Goal: Use online tool/utility: Utilize a website feature to perform a specific function

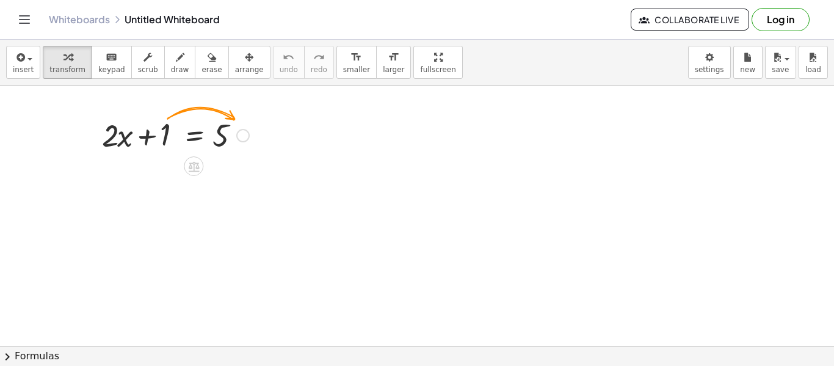
scroll to position [1, 0]
click at [242, 133] on div at bounding box center [242, 135] width 13 height 13
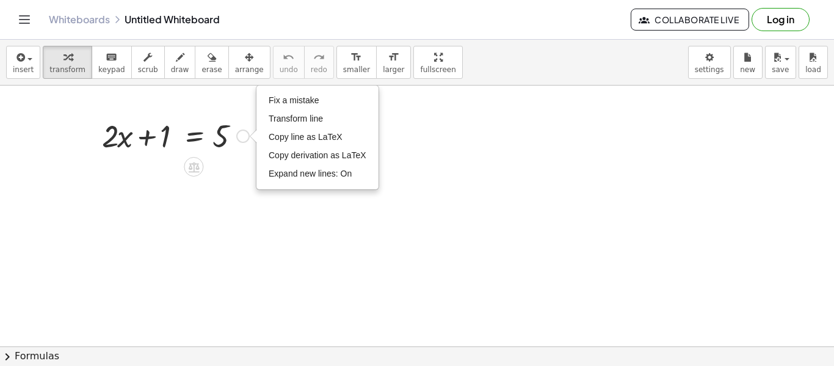
click at [241, 133] on div "Fix a mistake Transform line Copy line as LaTeX Copy derivation as LaTeX Expand…" at bounding box center [242, 135] width 13 height 13
click at [112, 71] on span "keypad" at bounding box center [111, 69] width 27 height 9
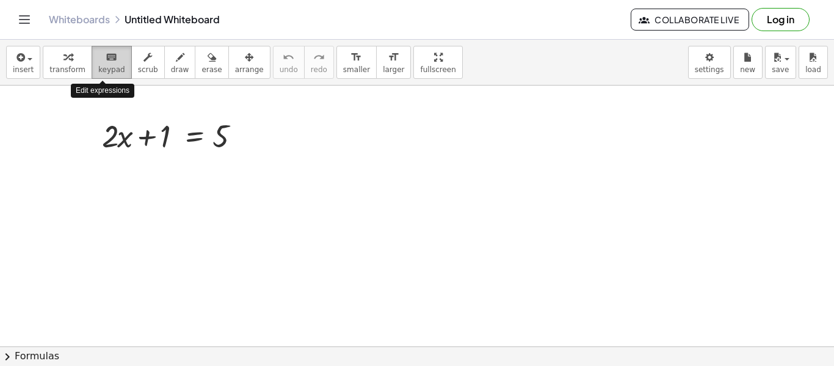
click at [112, 71] on span "keypad" at bounding box center [111, 69] width 27 height 9
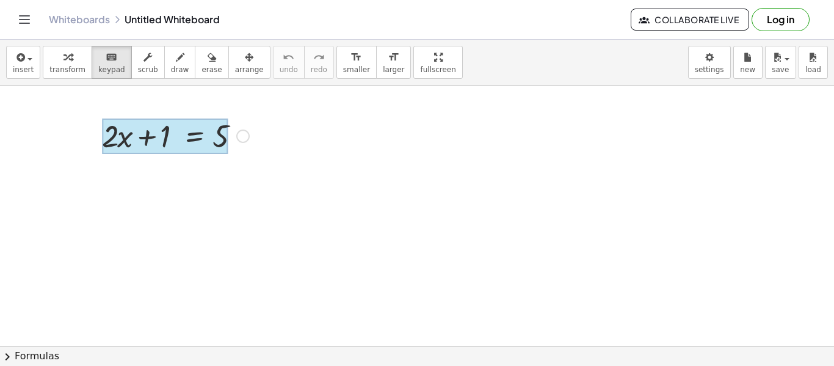
click at [201, 144] on div at bounding box center [165, 135] width 126 height 35
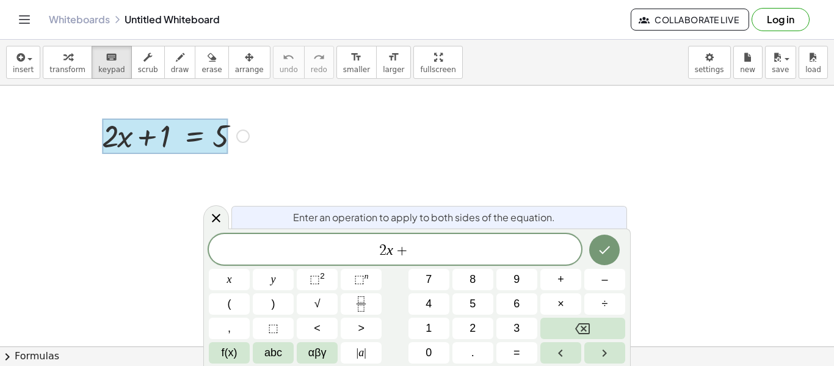
scroll to position [4, 0]
click at [206, 217] on div at bounding box center [216, 217] width 26 height 24
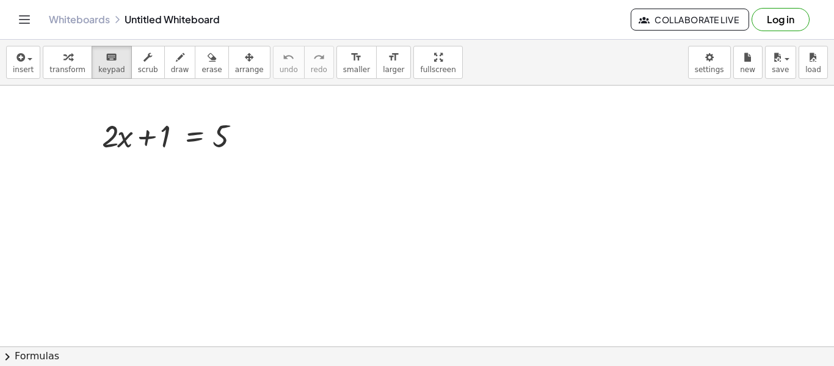
click at [153, 140] on div at bounding box center [154, 137] width 43 height 34
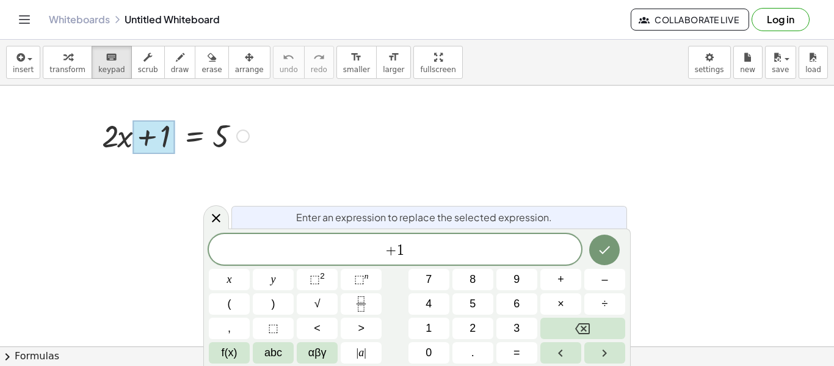
drag, startPoint x: 153, startPoint y: 140, endPoint x: 200, endPoint y: 125, distance: 50.2
click at [194, 136] on div "+ · 2 · x + 1 = 5" at bounding box center [194, 136] width 0 height 0
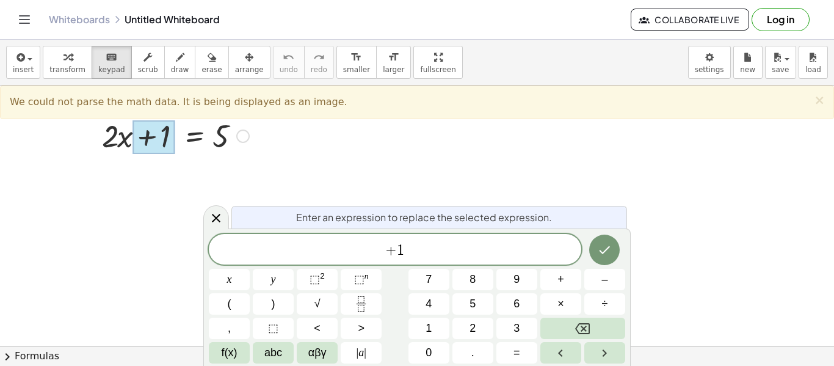
scroll to position [0, 0]
click at [148, 144] on div at bounding box center [154, 138] width 43 height 34
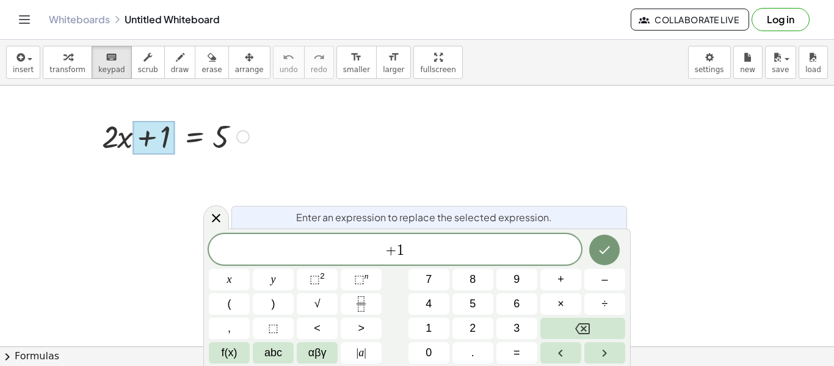
click at [148, 144] on div at bounding box center [154, 138] width 43 height 34
click at [204, 211] on div at bounding box center [216, 217] width 26 height 24
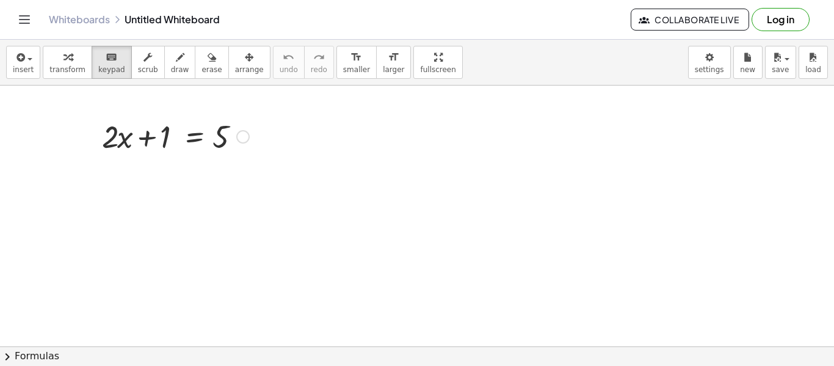
scroll to position [5, 0]
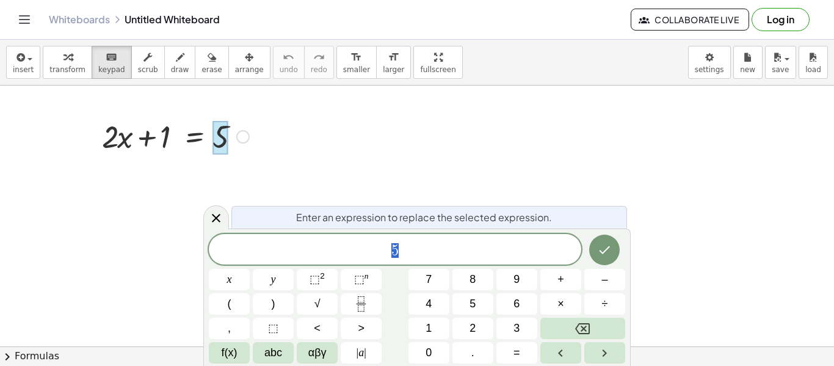
click at [162, 138] on div at bounding box center [175, 136] width 159 height 42
click at [163, 134] on div at bounding box center [175, 128] width 159 height 42
click at [160, 131] on div at bounding box center [175, 128] width 159 height 42
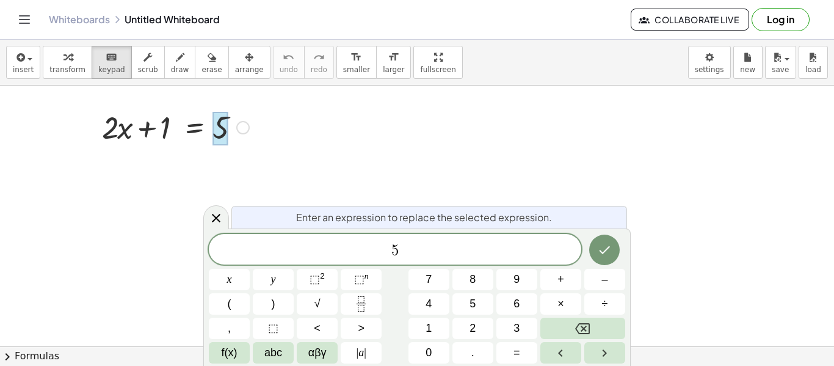
click at [165, 126] on div at bounding box center [175, 127] width 159 height 42
click at [227, 223] on div at bounding box center [216, 217] width 26 height 24
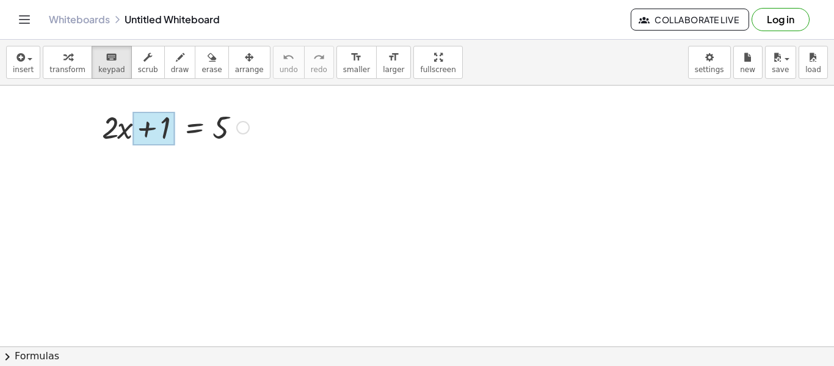
click at [167, 133] on div at bounding box center [154, 129] width 43 height 34
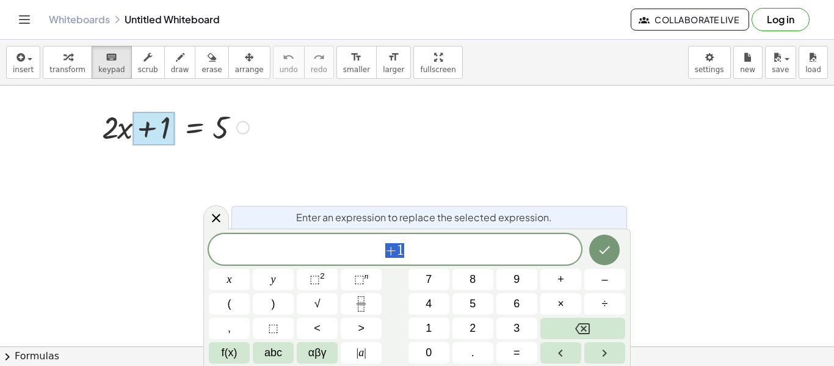
scroll to position [6, 0]
click at [167, 133] on div at bounding box center [154, 129] width 43 height 34
click at [164, 133] on div at bounding box center [154, 129] width 43 height 34
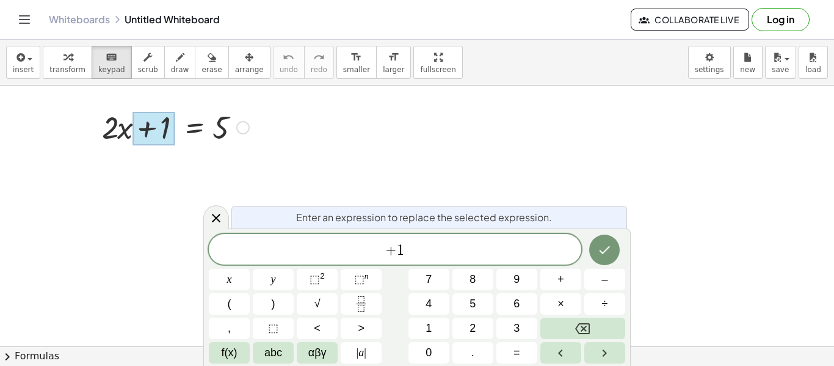
drag, startPoint x: 164, startPoint y: 133, endPoint x: 240, endPoint y: 122, distance: 76.4
click at [194, 128] on div "+ · 2 · x + 1 = 5 Fix a mistake Transform line Copy line as LaTeX Copy derivati…" at bounding box center [194, 128] width 0 height 0
click at [245, 125] on div "Fix a mistake Transform line Copy line as LaTeX Copy derivation as LaTeX Expand…" at bounding box center [242, 127] width 13 height 13
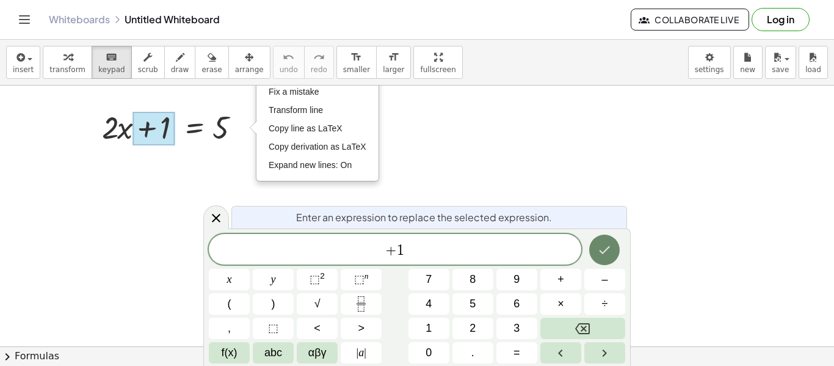
click at [608, 248] on icon "Done" at bounding box center [605, 250] width 11 height 8
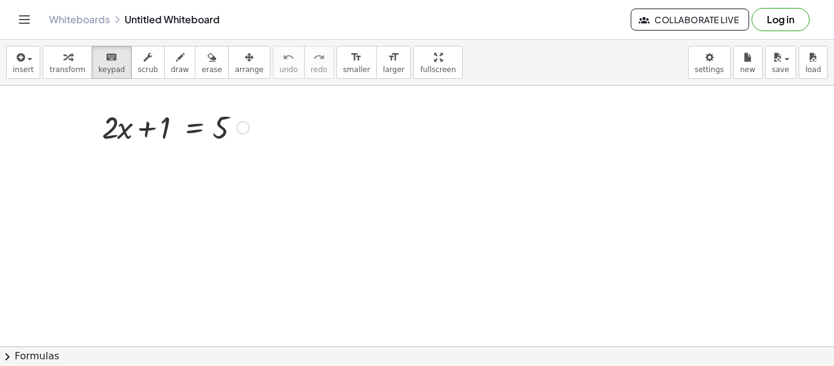
scroll to position [0, 0]
click at [161, 126] on div at bounding box center [154, 129] width 43 height 34
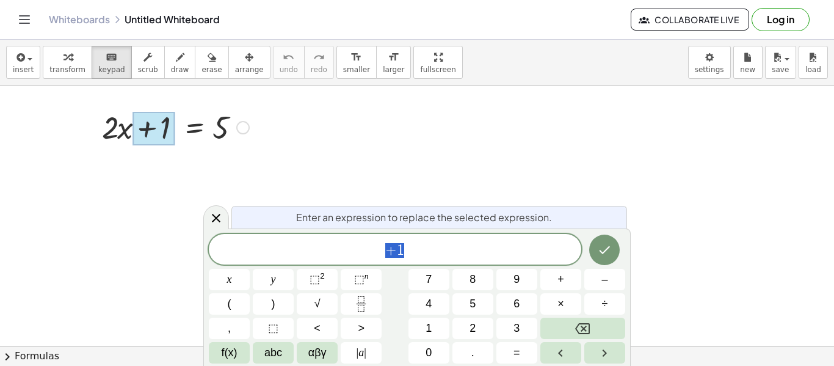
scroll to position [7, 0]
click at [161, 126] on div at bounding box center [154, 129] width 43 height 34
drag, startPoint x: 161, startPoint y: 126, endPoint x: 236, endPoint y: 122, distance: 75.2
click at [194, 128] on div "+ · 2 · x + 1 = 5" at bounding box center [194, 128] width 0 height 0
click at [159, 126] on div at bounding box center [154, 129] width 43 height 34
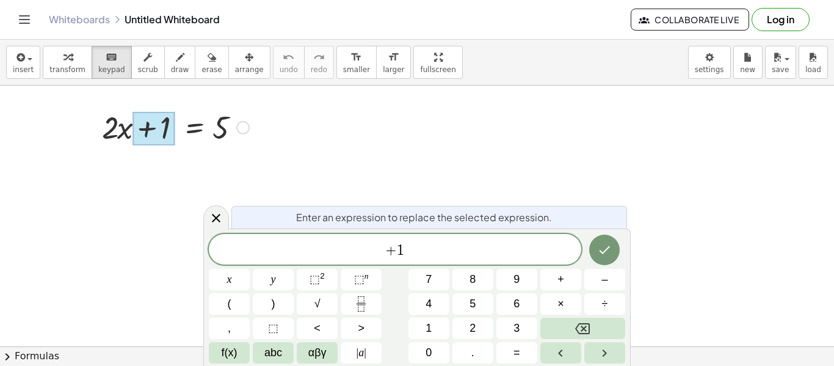
click at [159, 126] on div at bounding box center [154, 129] width 43 height 34
drag, startPoint x: 159, startPoint y: 126, endPoint x: 238, endPoint y: 135, distance: 78.6
click at [194, 128] on div "+ · 2 · x + 1 = 5" at bounding box center [194, 128] width 0 height 0
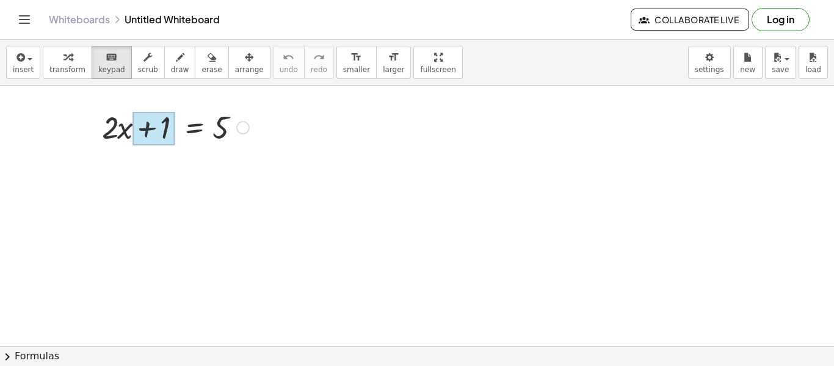
click at [167, 122] on div at bounding box center [154, 129] width 43 height 34
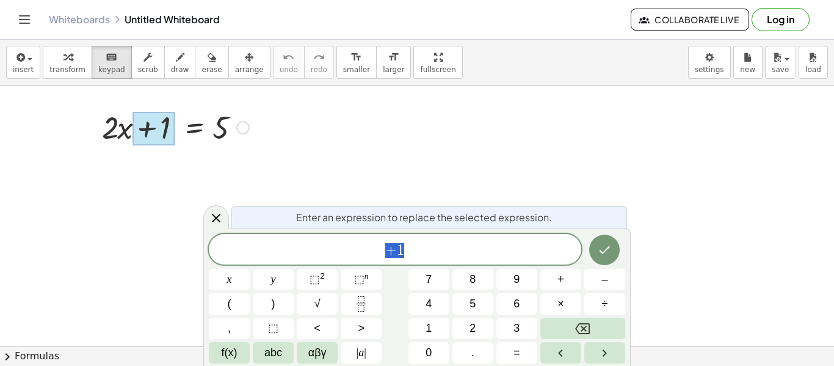
scroll to position [8, 0]
click at [228, 71] on button "arrange" at bounding box center [249, 62] width 42 height 33
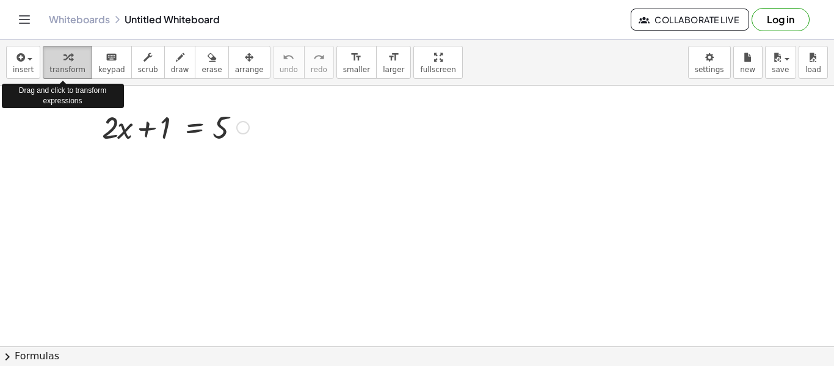
click at [76, 59] on div "button" at bounding box center [67, 56] width 36 height 15
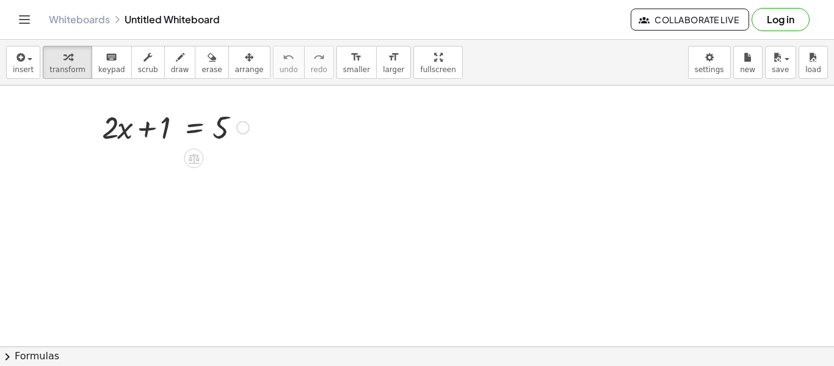
click at [149, 130] on div at bounding box center [175, 127] width 159 height 42
drag, startPoint x: 149, startPoint y: 130, endPoint x: 244, endPoint y: 128, distance: 94.7
click at [244, 128] on div at bounding box center [175, 127] width 159 height 42
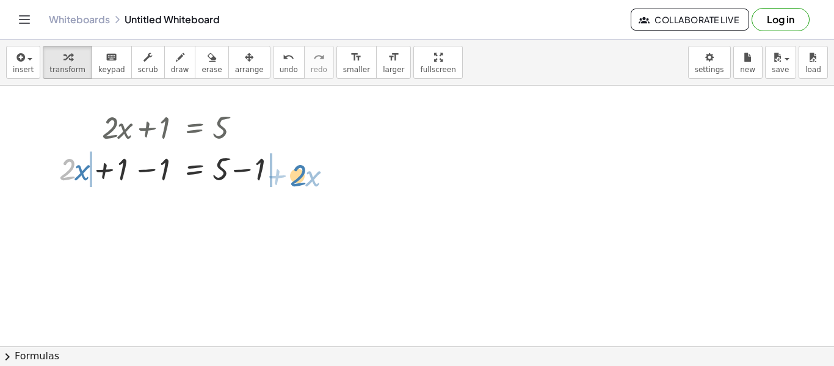
drag, startPoint x: 73, startPoint y: 173, endPoint x: 304, endPoint y: 179, distance: 230.9
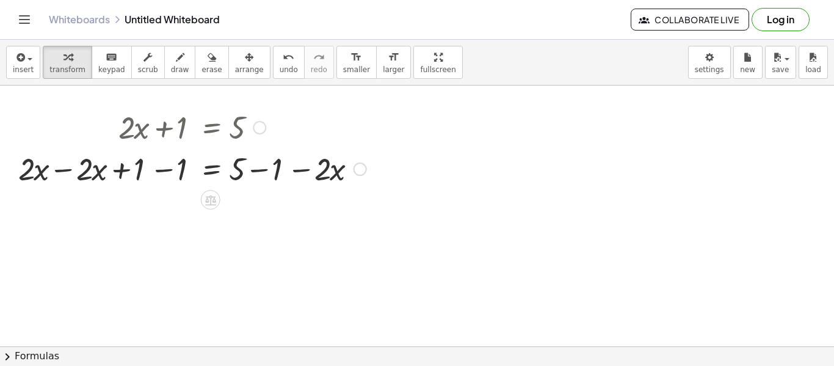
click at [325, 172] on div at bounding box center [192, 168] width 360 height 42
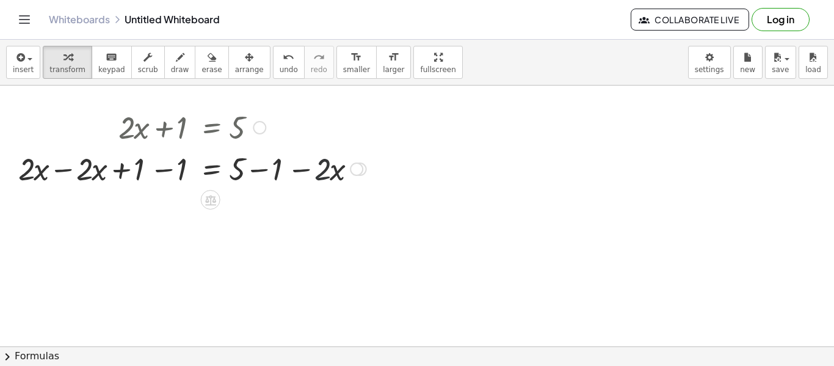
click at [325, 172] on div at bounding box center [192, 168] width 360 height 42
click at [109, 65] on span "keypad" at bounding box center [111, 69] width 27 height 9
click at [310, 169] on div at bounding box center [192, 168] width 360 height 42
click at [208, 54] on icon "button" at bounding box center [212, 57] width 9 height 15
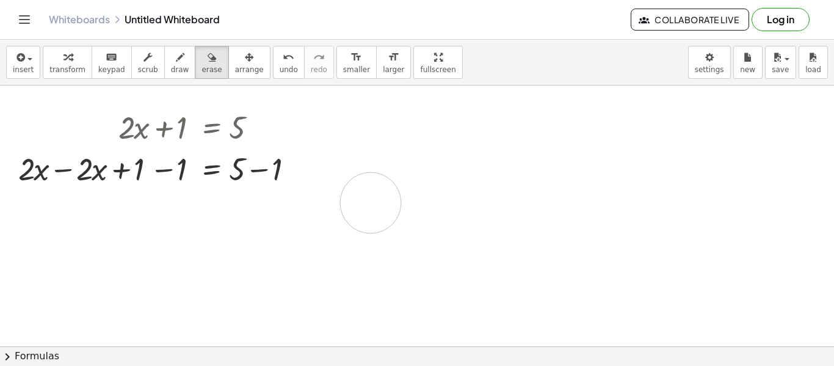
drag, startPoint x: 318, startPoint y: 164, endPoint x: 369, endPoint y: 203, distance: 64.5
click at [283, 62] on icon "undo" at bounding box center [289, 57] width 12 height 15
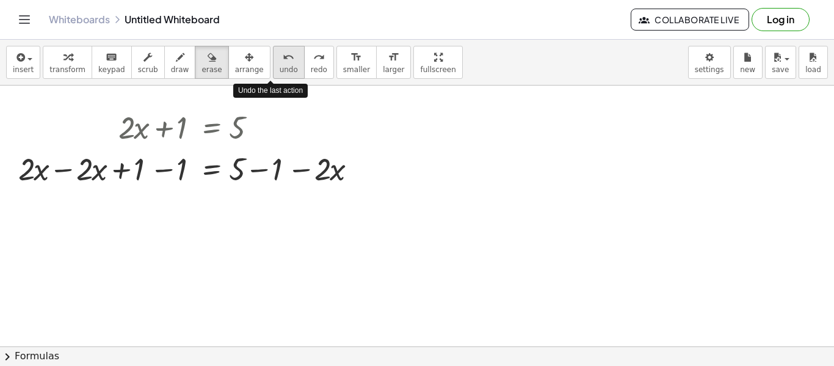
click at [283, 62] on icon "undo" at bounding box center [289, 57] width 12 height 15
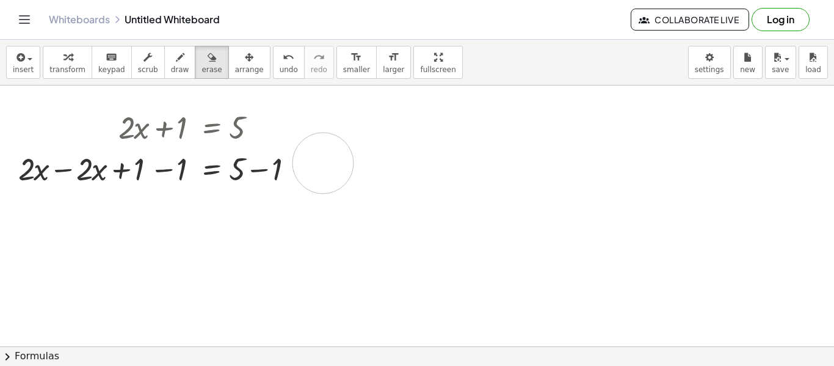
click at [280, 72] on span "undo" at bounding box center [289, 69] width 18 height 9
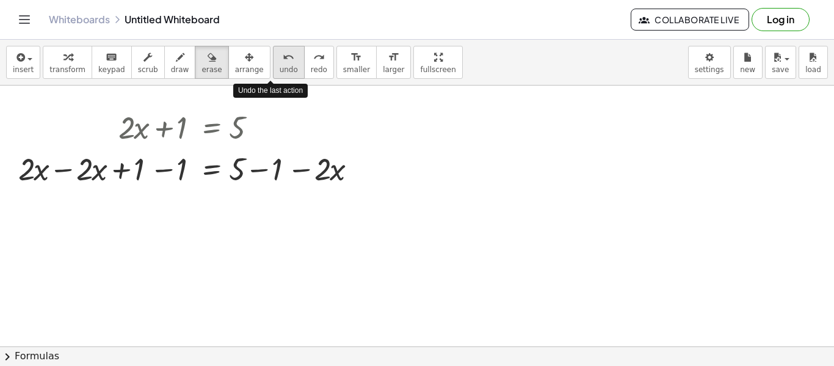
click at [280, 72] on span "undo" at bounding box center [289, 69] width 18 height 9
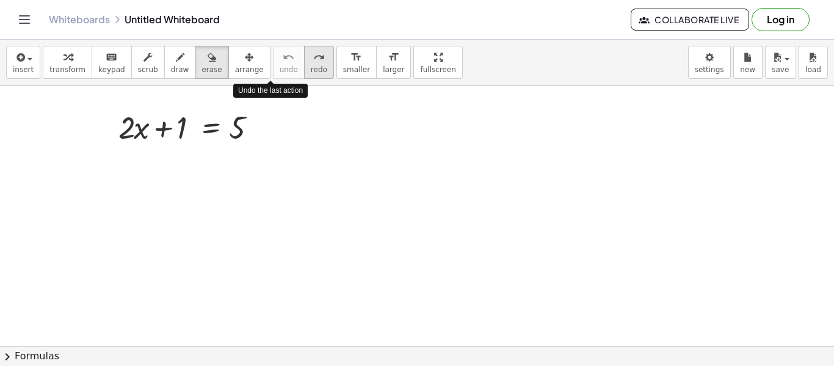
click at [304, 61] on button "redo redo" at bounding box center [319, 62] width 30 height 33
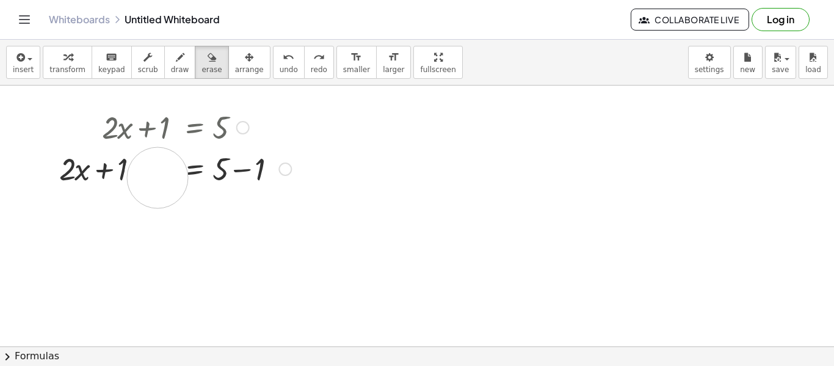
drag, startPoint x: 155, startPoint y: 173, endPoint x: 159, endPoint y: 181, distance: 9.3
click at [69, 72] on span "transform" at bounding box center [67, 69] width 36 height 9
click at [158, 172] on div at bounding box center [175, 168] width 244 height 42
click at [156, 168] on div at bounding box center [175, 168] width 244 height 42
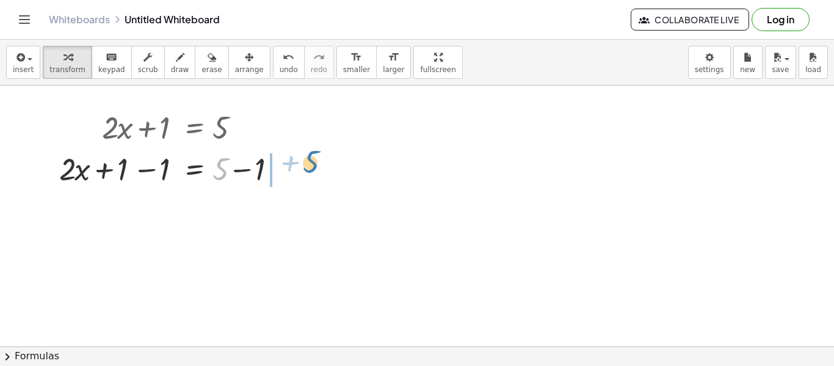
drag, startPoint x: 214, startPoint y: 174, endPoint x: 305, endPoint y: 169, distance: 90.5
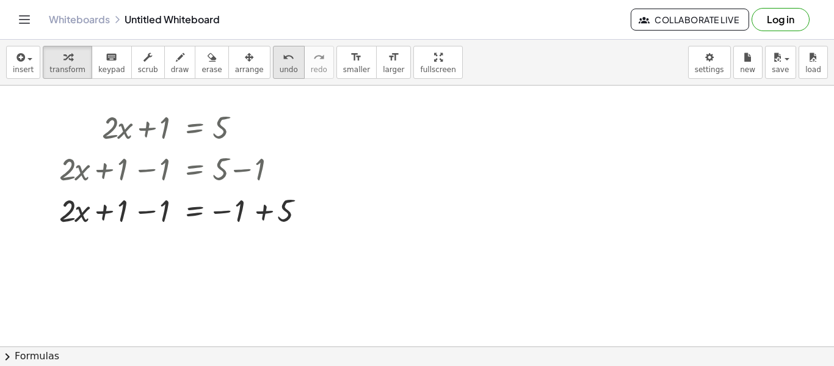
click at [283, 52] on icon "undo" at bounding box center [289, 57] width 12 height 15
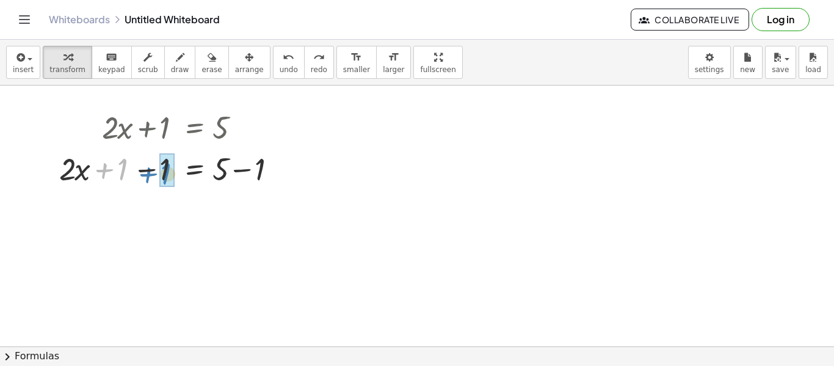
drag, startPoint x: 120, startPoint y: 173, endPoint x: 162, endPoint y: 174, distance: 42.8
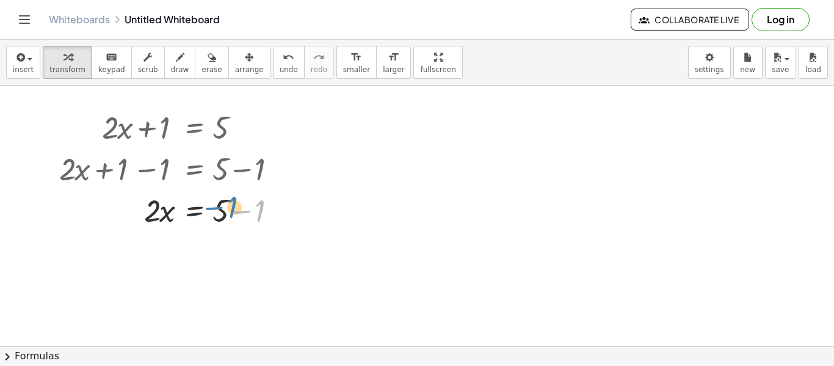
drag, startPoint x: 263, startPoint y: 210, endPoint x: 230, endPoint y: 208, distance: 33.6
click at [230, 208] on div at bounding box center [175, 210] width 244 height 42
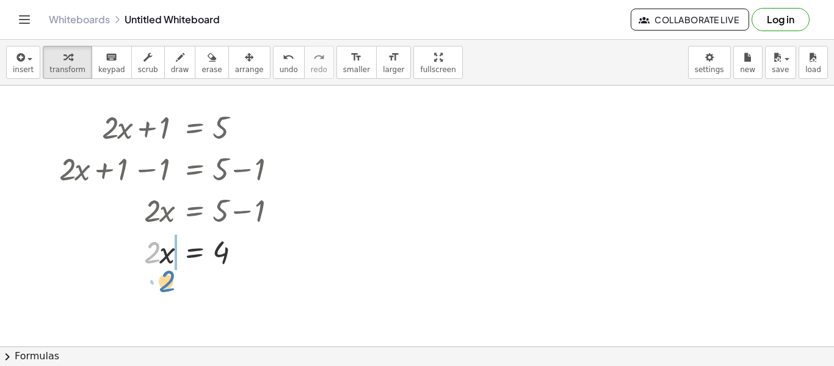
drag, startPoint x: 157, startPoint y: 258, endPoint x: 170, endPoint y: 286, distance: 31.1
drag, startPoint x: 169, startPoint y: 291, endPoint x: 228, endPoint y: 258, distance: 67.8
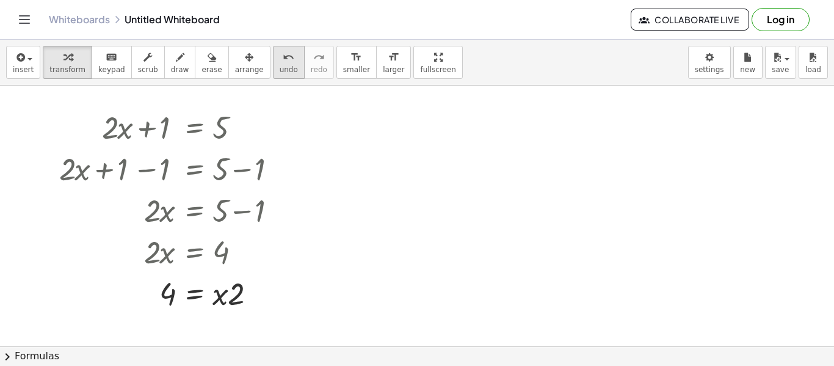
click at [274, 48] on button "undo undo" at bounding box center [289, 62] width 32 height 33
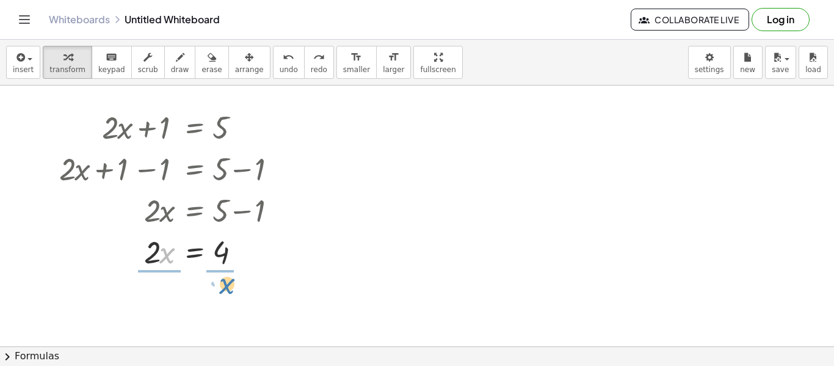
drag, startPoint x: 172, startPoint y: 262, endPoint x: 231, endPoint y: 294, distance: 68.0
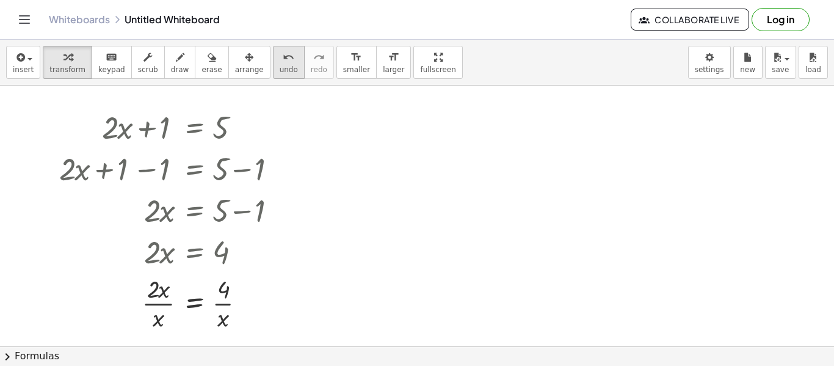
click at [273, 74] on button "undo undo" at bounding box center [289, 62] width 32 height 33
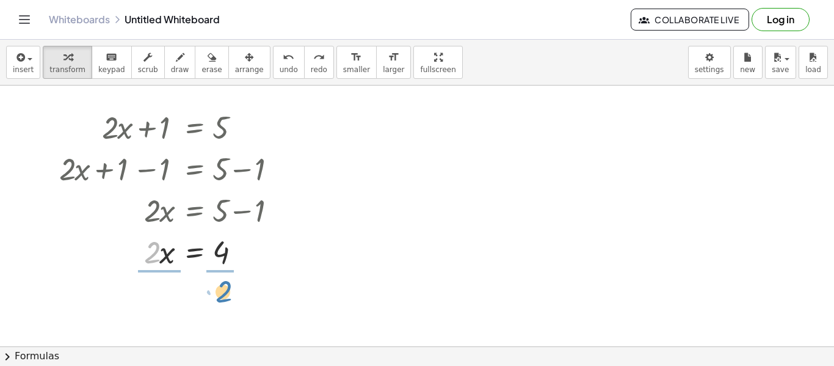
drag, startPoint x: 152, startPoint y: 251, endPoint x: 222, endPoint y: 289, distance: 79.2
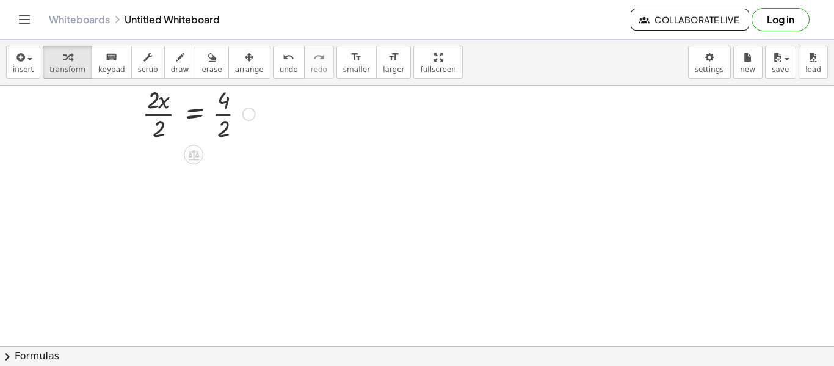
scroll to position [132, 0]
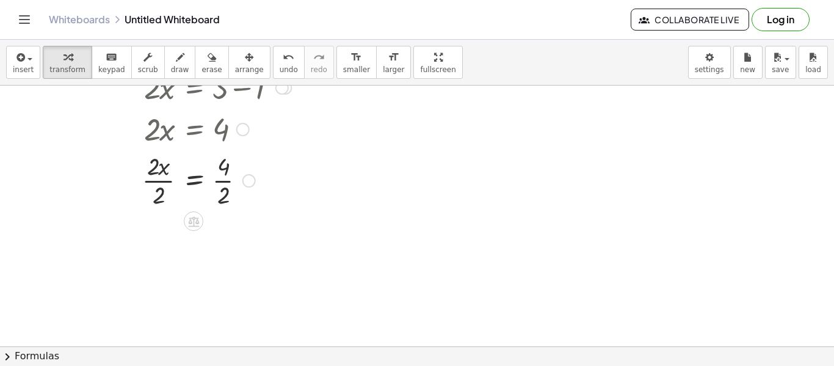
click at [205, 184] on div at bounding box center [175, 179] width 244 height 61
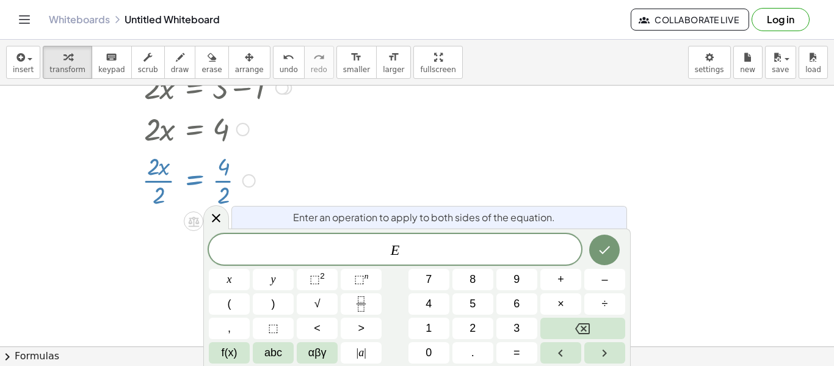
drag, startPoint x: 161, startPoint y: 176, endPoint x: 202, endPoint y: 177, distance: 41.5
click at [202, 177] on div at bounding box center [175, 179] width 244 height 61
click at [224, 220] on div at bounding box center [216, 217] width 26 height 24
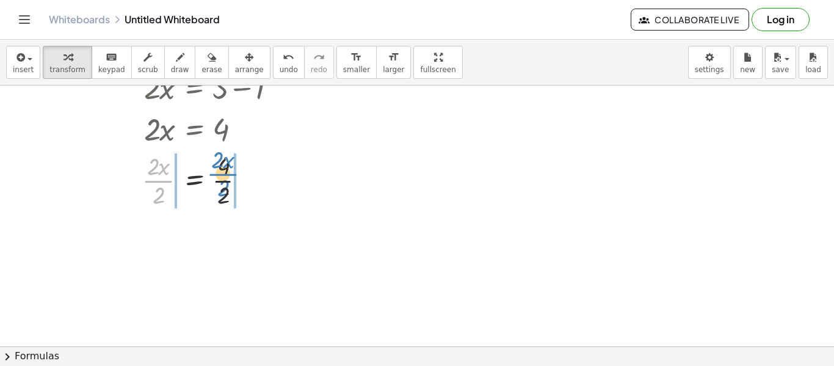
drag, startPoint x: 166, startPoint y: 181, endPoint x: 232, endPoint y: 176, distance: 66.1
click at [232, 176] on div at bounding box center [175, 179] width 244 height 61
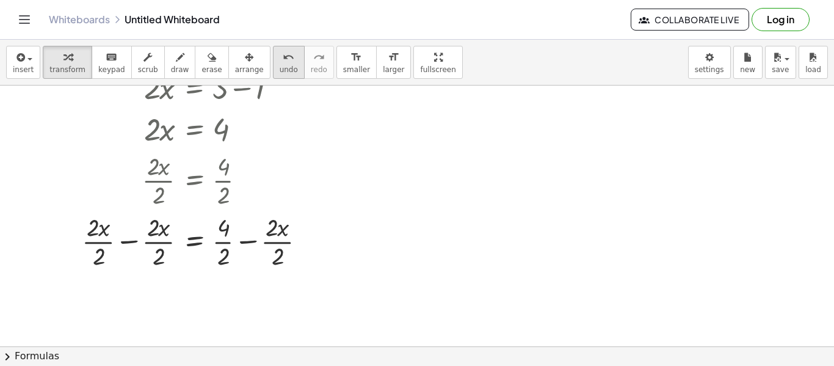
click at [283, 62] on icon "undo" at bounding box center [289, 57] width 12 height 15
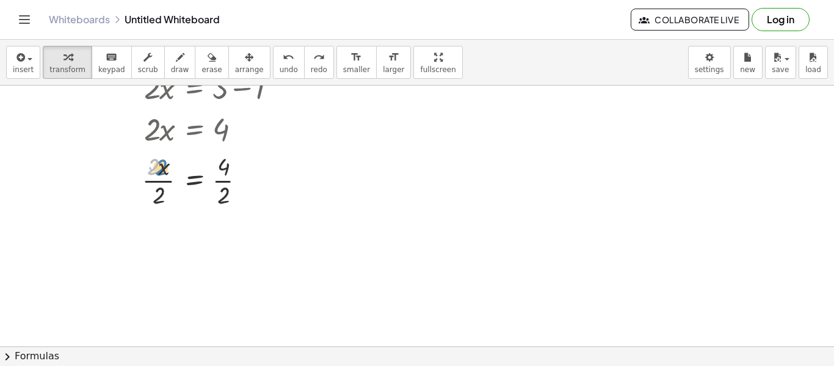
drag, startPoint x: 158, startPoint y: 165, endPoint x: 165, endPoint y: 165, distance: 7.4
click at [165, 165] on div at bounding box center [175, 179] width 244 height 61
drag, startPoint x: 161, startPoint y: 194, endPoint x: 159, endPoint y: 175, distance: 18.5
click at [159, 175] on div at bounding box center [175, 179] width 244 height 61
drag, startPoint x: 224, startPoint y: 256, endPoint x: 226, endPoint y: 225, distance: 31.8
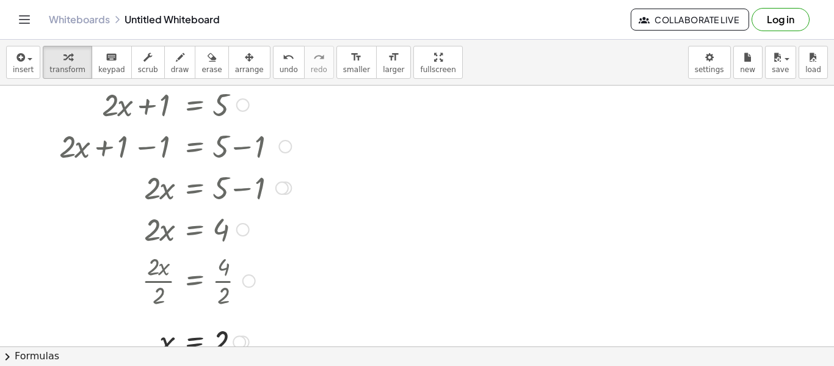
scroll to position [31, 0]
click at [16, 57] on icon "button" at bounding box center [19, 57] width 11 height 15
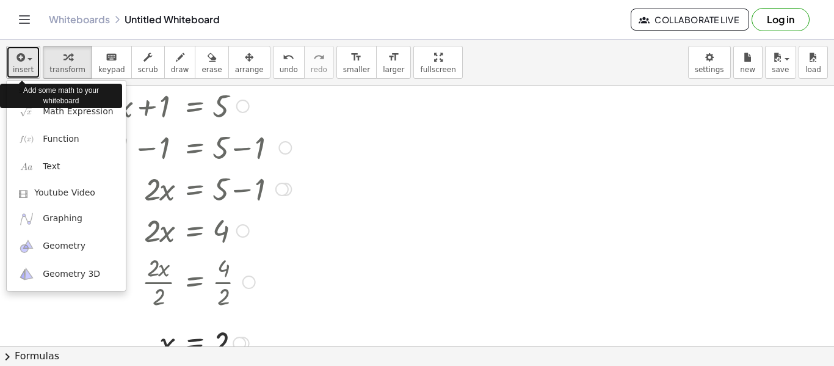
click at [14, 59] on icon "button" at bounding box center [19, 57] width 11 height 15
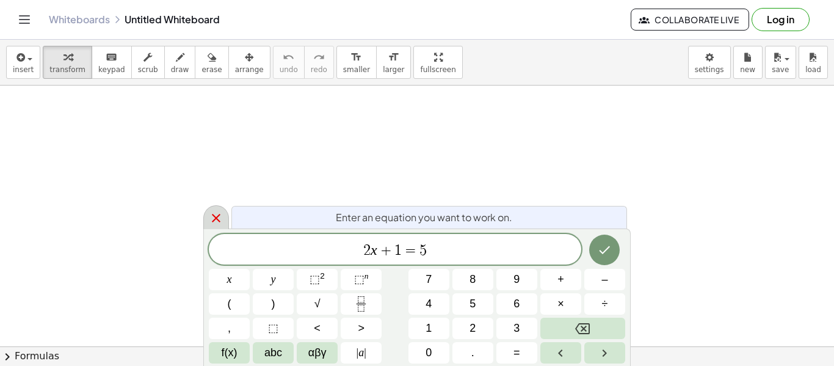
click at [206, 214] on div at bounding box center [216, 217] width 26 height 24
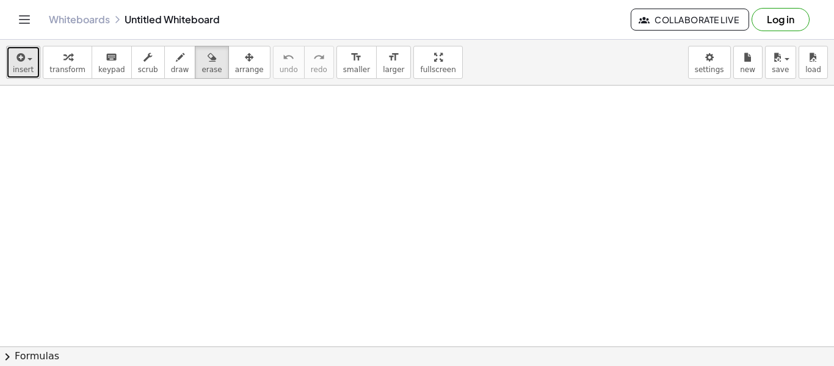
click at [19, 68] on span "insert" at bounding box center [23, 69] width 21 height 9
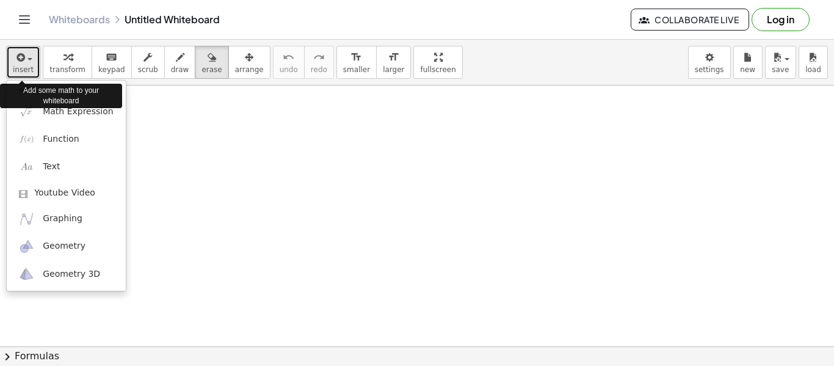
click at [14, 59] on icon "button" at bounding box center [19, 57] width 11 height 15
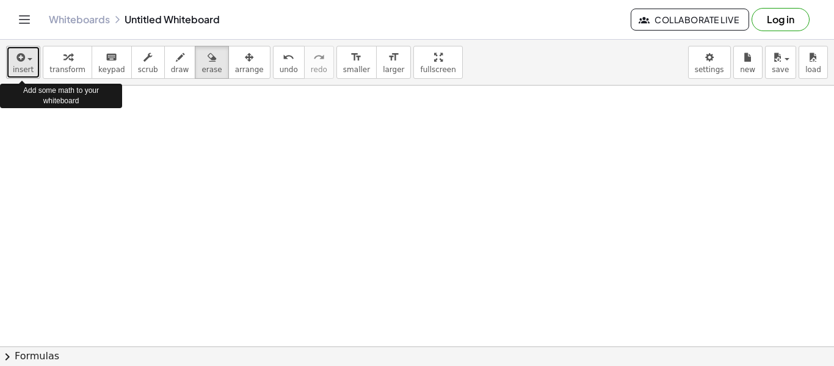
click at [26, 62] on span "button" at bounding box center [26, 58] width 2 height 9
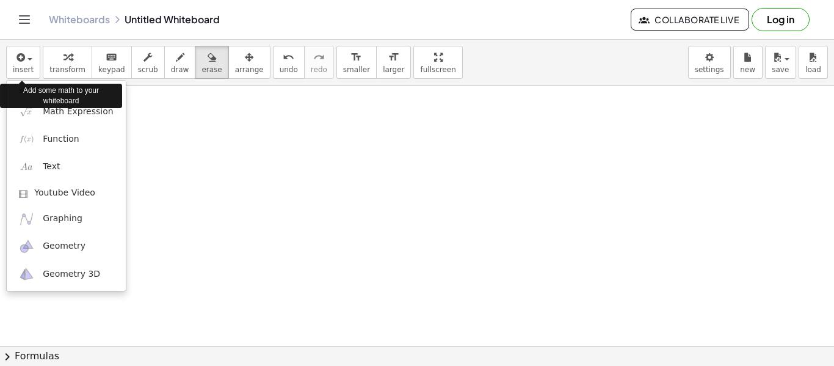
click at [256, 360] on button "chevron_right Formulas" at bounding box center [417, 356] width 834 height 20
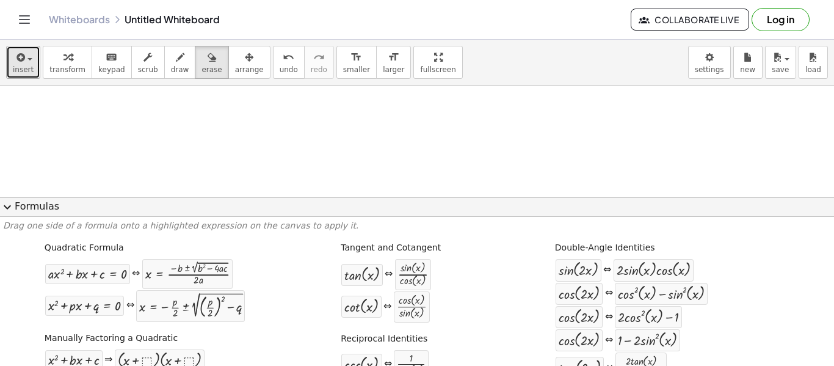
click at [16, 66] on span "insert" at bounding box center [23, 69] width 21 height 9
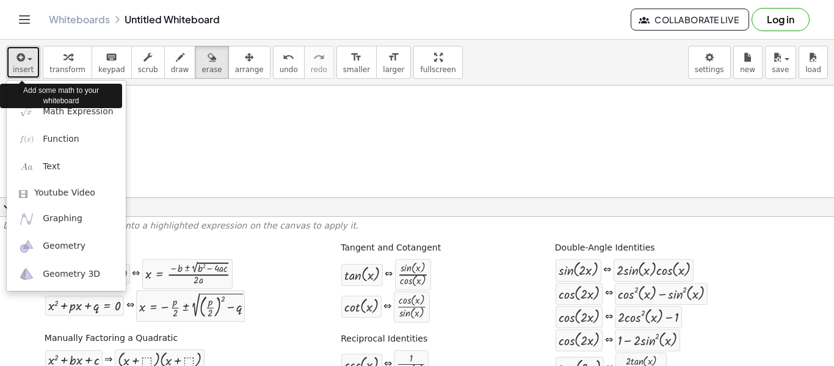
click at [16, 62] on icon "button" at bounding box center [19, 57] width 11 height 15
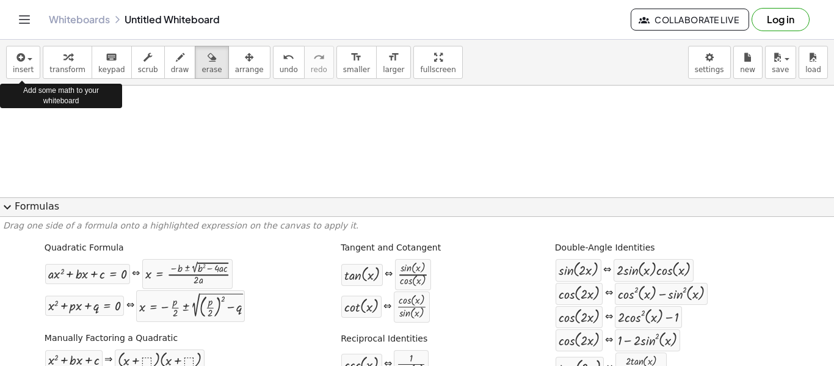
click at [19, 212] on button "expand_more Formulas" at bounding box center [417, 207] width 834 height 20
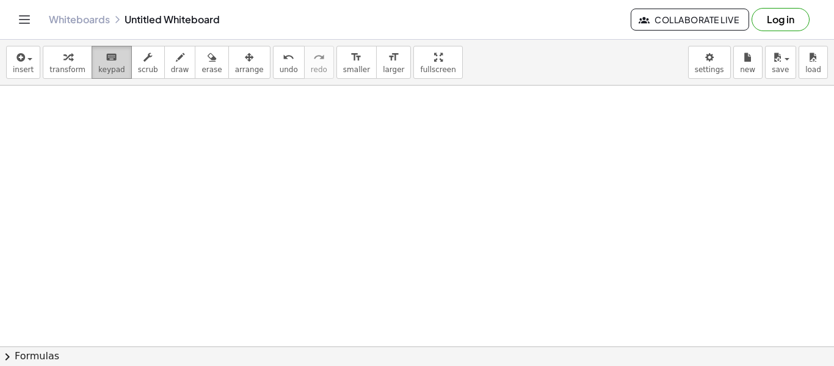
click at [112, 59] on div "keyboard" at bounding box center [111, 56] width 27 height 15
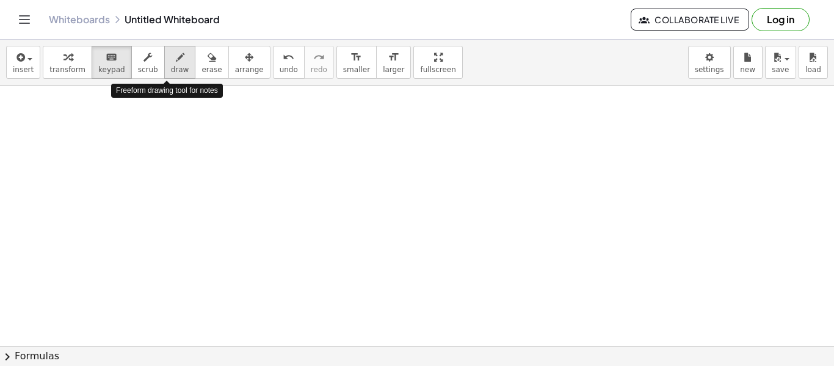
click at [178, 73] on button "draw" at bounding box center [180, 62] width 32 height 33
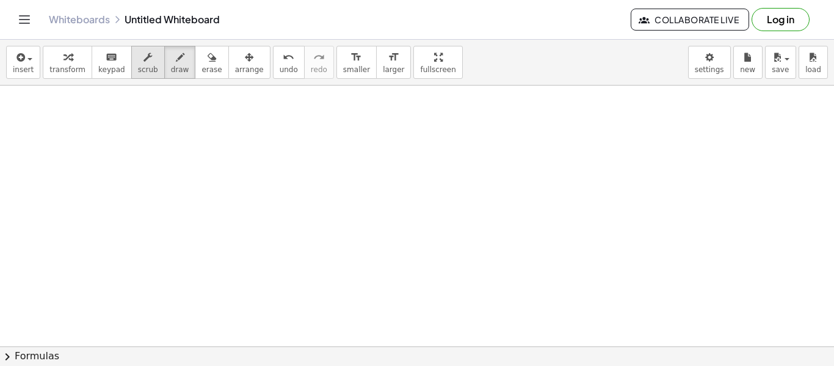
click at [139, 71] on span "scrub" at bounding box center [148, 69] width 20 height 9
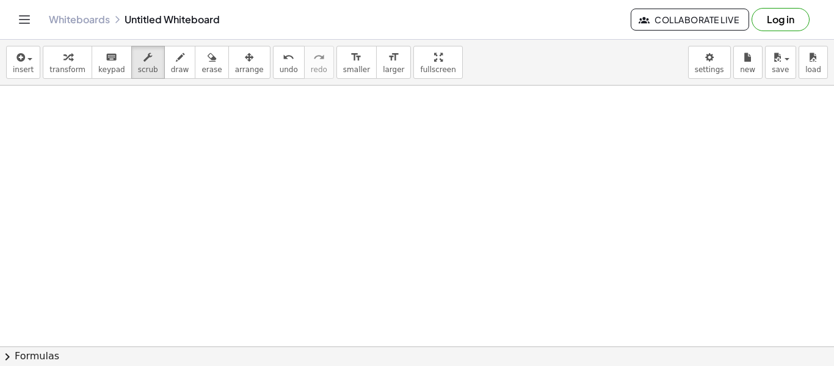
click at [92, 73] on button "keyboard keypad" at bounding box center [112, 62] width 40 height 33
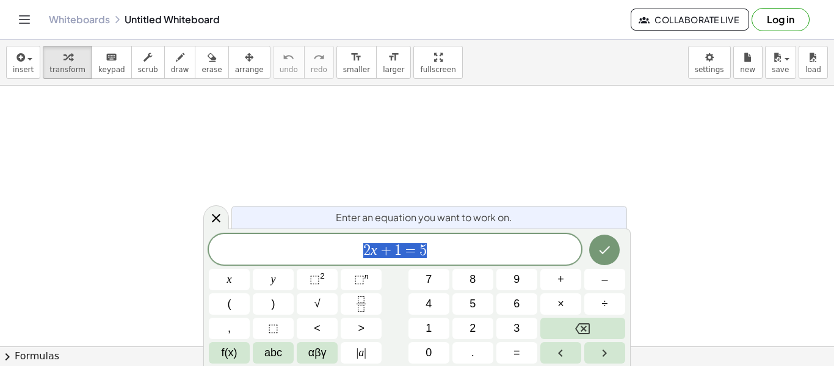
scroll to position [1, 0]
click at [452, 258] on span "2 x + 1 = 5" at bounding box center [395, 250] width 373 height 17
click at [611, 252] on icon "Done" at bounding box center [604, 249] width 15 height 15
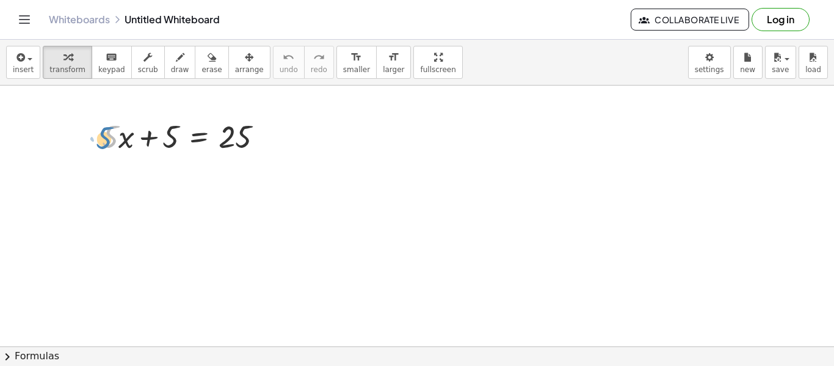
click at [112, 140] on div at bounding box center [187, 136] width 183 height 42
click at [120, 140] on div at bounding box center [187, 136] width 183 height 42
click at [115, 142] on div at bounding box center [187, 136] width 183 height 42
click at [114, 139] on div at bounding box center [187, 136] width 183 height 42
drag, startPoint x: 114, startPoint y: 137, endPoint x: 275, endPoint y: 145, distance: 160.8
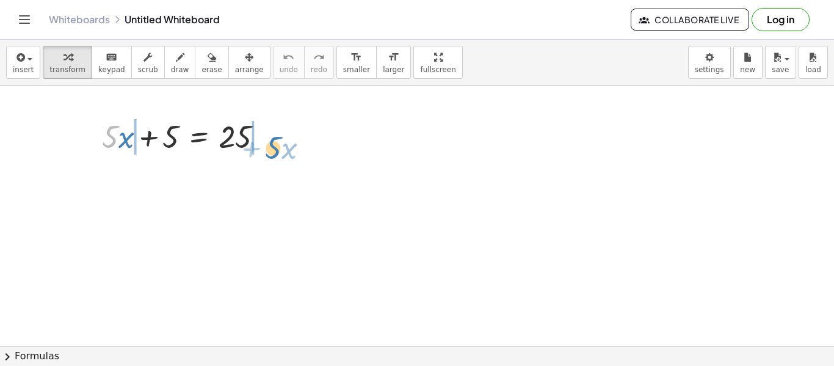
click at [275, 145] on div at bounding box center [187, 136] width 183 height 42
drag, startPoint x: 172, startPoint y: 133, endPoint x: 310, endPoint y: 135, distance: 137.4
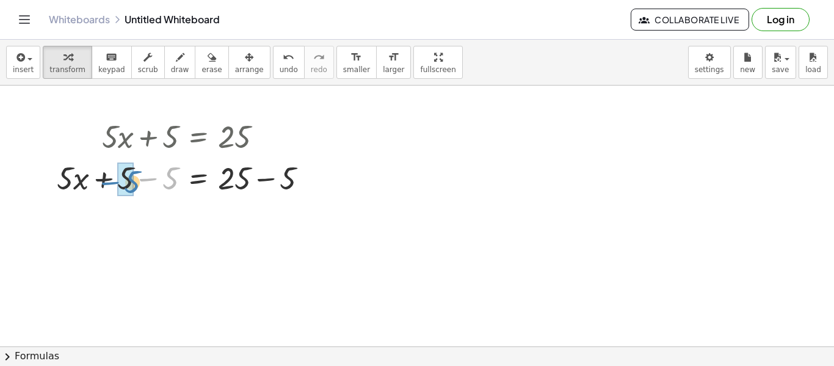
drag, startPoint x: 172, startPoint y: 182, endPoint x: 134, endPoint y: 185, distance: 38.0
click at [134, 185] on div at bounding box center [187, 177] width 273 height 42
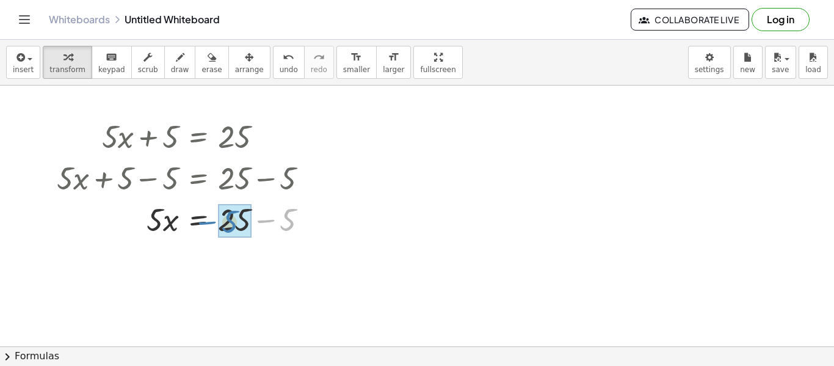
drag, startPoint x: 284, startPoint y: 219, endPoint x: 227, endPoint y: 221, distance: 57.4
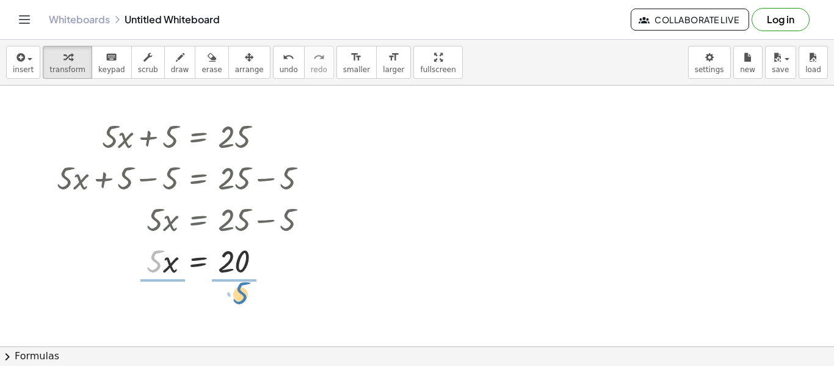
drag, startPoint x: 156, startPoint y: 260, endPoint x: 238, endPoint y: 294, distance: 89.0
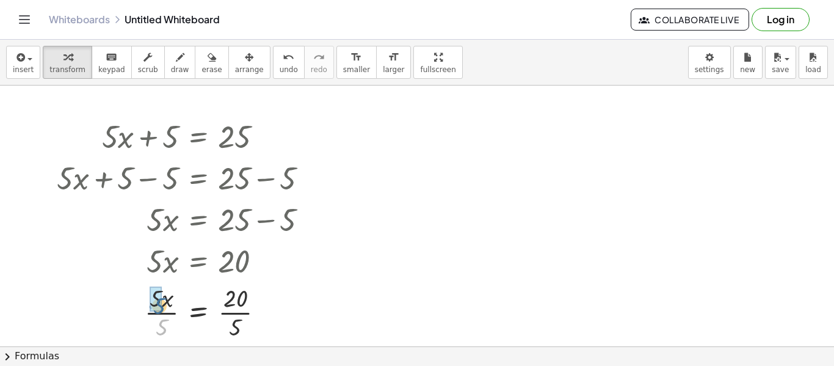
drag, startPoint x: 159, startPoint y: 329, endPoint x: 156, endPoint y: 307, distance: 22.3
drag, startPoint x: 236, startPoint y: 327, endPoint x: 234, endPoint y: 297, distance: 30.6
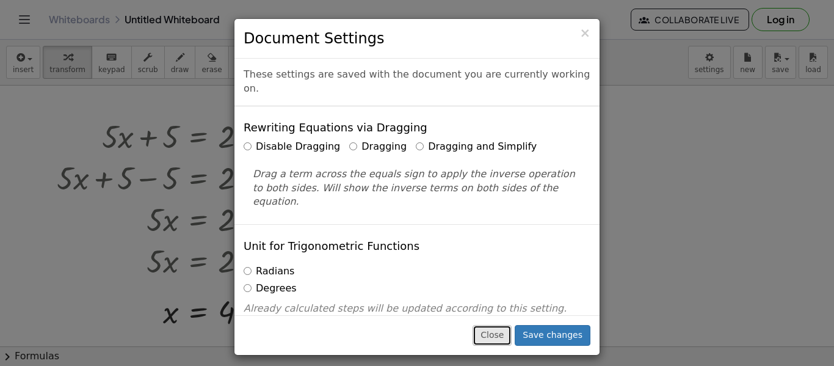
click at [499, 336] on button "Close" at bounding box center [492, 335] width 39 height 21
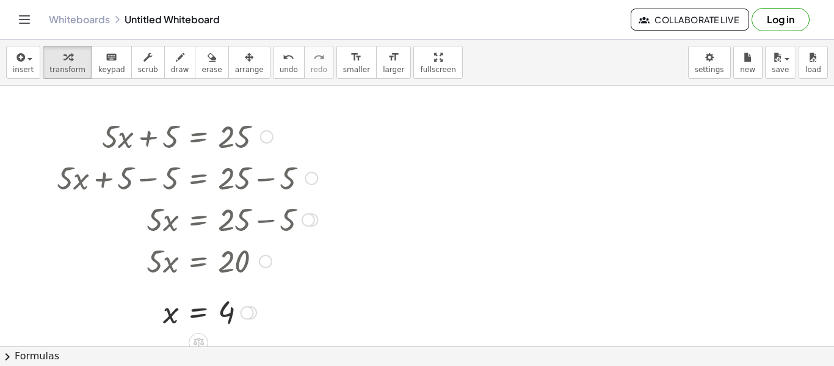
drag, startPoint x: 81, startPoint y: 129, endPoint x: 241, endPoint y: 303, distance: 236.9
click at [198, 137] on div "+ · 5 · x + 5 = 25 + · 5 · x + 5 − 5 = + 25 − 5 + · 5 · x + 0 = + 25 − 5 · 5 · …" at bounding box center [198, 137] width 0 height 0
click at [125, 137] on div at bounding box center [187, 136] width 273 height 42
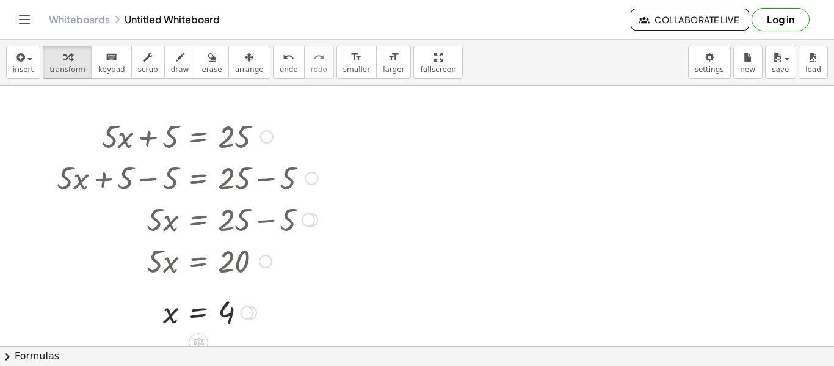
click at [123, 133] on div at bounding box center [187, 136] width 273 height 42
click at [280, 68] on span "undo" at bounding box center [289, 69] width 18 height 9
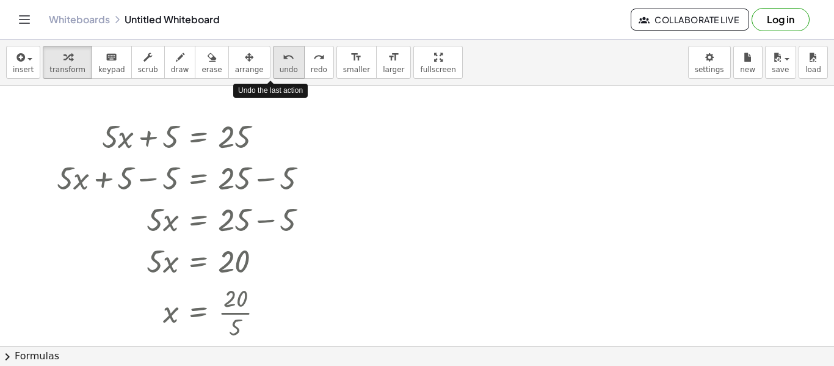
click at [280, 68] on span "undo" at bounding box center [289, 69] width 18 height 9
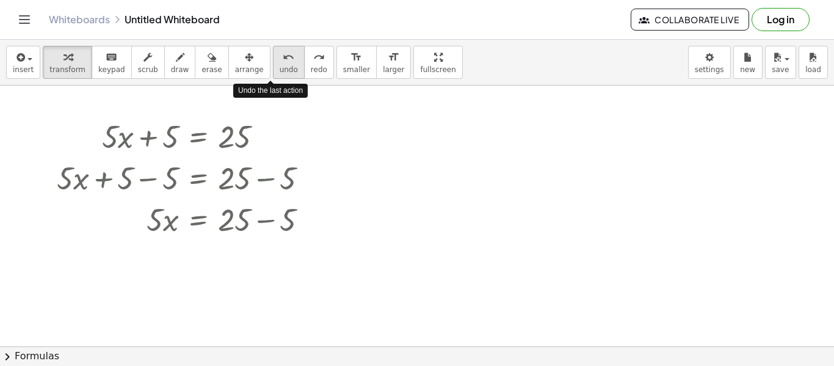
click at [280, 68] on span "undo" at bounding box center [289, 69] width 18 height 9
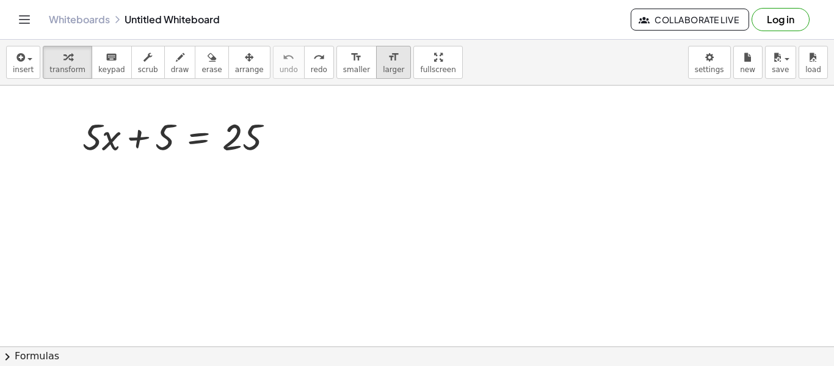
click at [388, 62] on icon "format_size" at bounding box center [394, 57] width 12 height 15
click at [351, 63] on button "format_size smaller" at bounding box center [356, 62] width 40 height 33
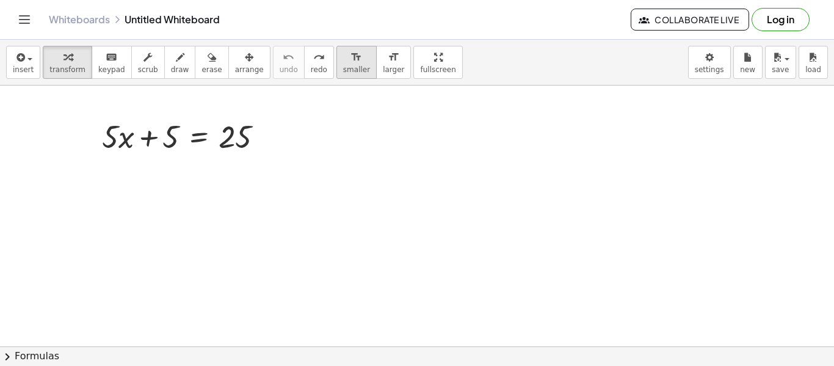
click at [351, 63] on button "format_size smaller" at bounding box center [356, 62] width 40 height 33
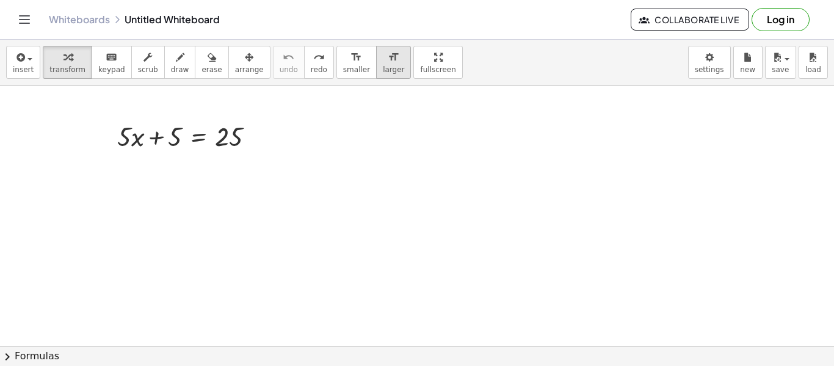
click at [383, 65] on span "larger" at bounding box center [393, 69] width 21 height 9
click at [351, 64] on button "format_size smaller" at bounding box center [356, 62] width 40 height 33
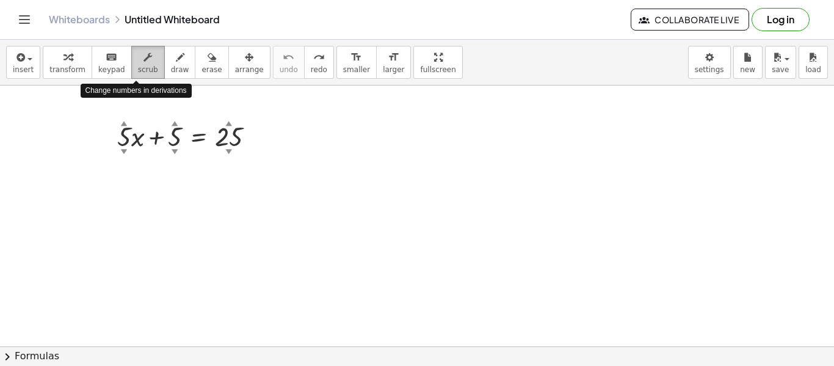
click at [140, 68] on span "scrub" at bounding box center [148, 69] width 20 height 9
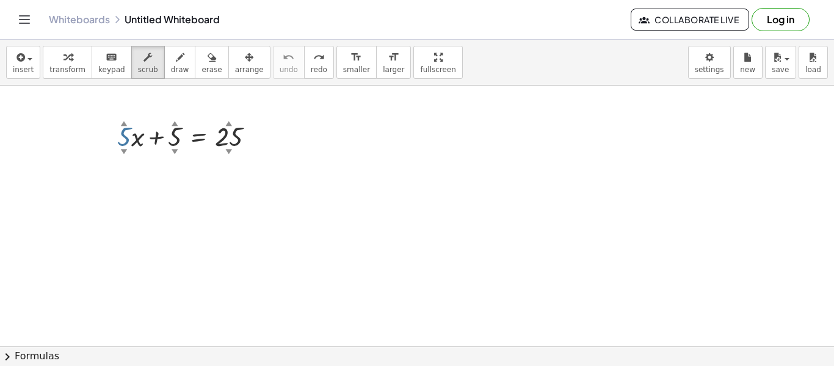
drag, startPoint x: 125, startPoint y: 129, endPoint x: 134, endPoint y: 130, distance: 9.2
click at [134, 130] on div at bounding box center [190, 135] width 159 height 36
click at [127, 125] on div "▲" at bounding box center [124, 122] width 7 height 9
click at [126, 125] on div "▲" at bounding box center [124, 122] width 7 height 9
click at [254, 138] on div at bounding box center [255, 136] width 11 height 11
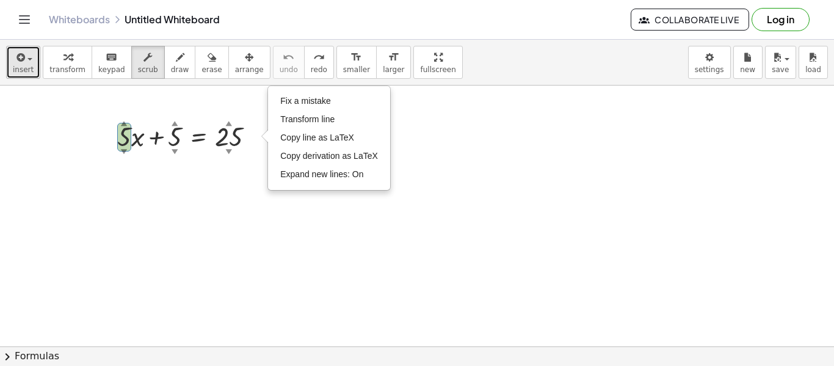
click at [29, 77] on button "insert" at bounding box center [23, 62] width 34 height 33
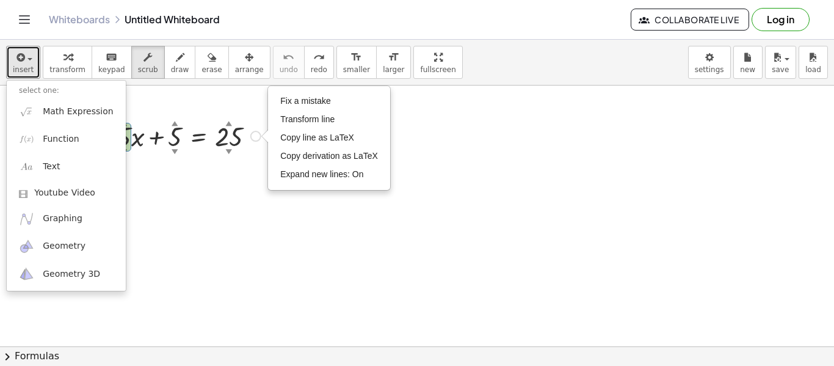
click at [173, 153] on div "▼" at bounding box center [175, 151] width 7 height 9
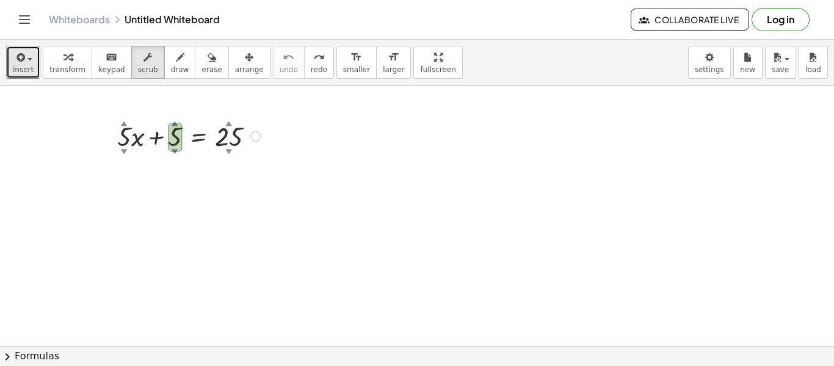
click at [101, 128] on div at bounding box center [108, 135] width 18 height 42
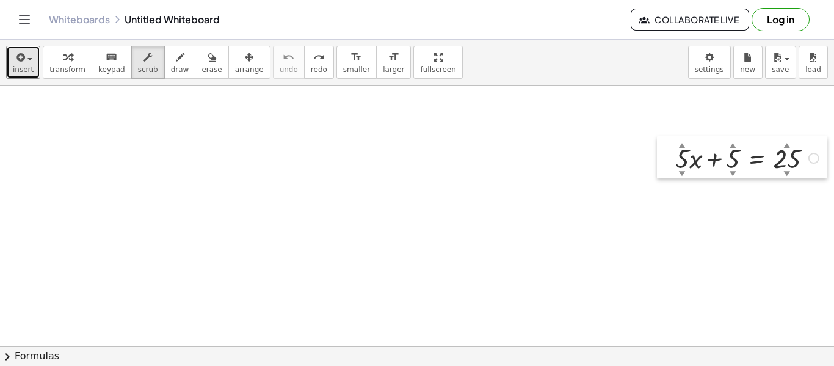
drag, startPoint x: 103, startPoint y: 122, endPoint x: 661, endPoint y: 144, distance: 558.6
click at [661, 144] on div at bounding box center [666, 157] width 18 height 42
click at [413, 141] on div "insert select one: Math Expression Function Text Youtube Video Graphing Geometr…" at bounding box center [417, 203] width 834 height 326
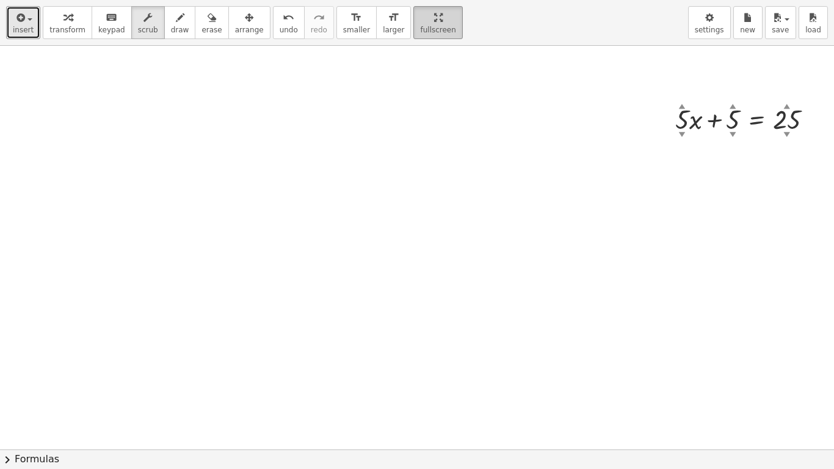
click at [415, 0] on html "Graspable Math Activities Get Started Activity Bank Assigned Work Classes White…" at bounding box center [417, 234] width 834 height 469
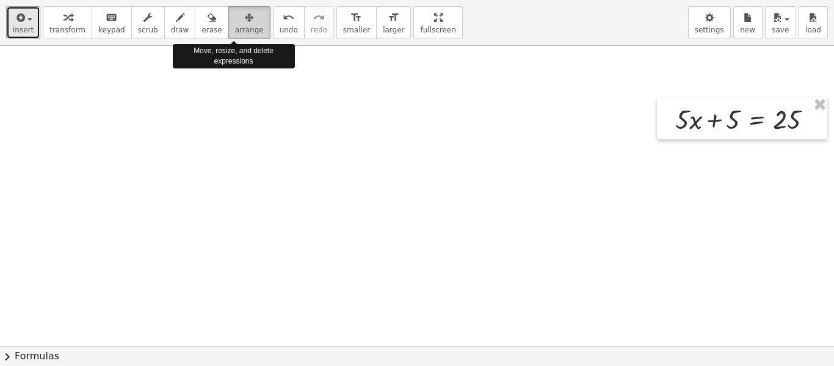
click at [245, 25] on icon "button" at bounding box center [249, 17] width 9 height 15
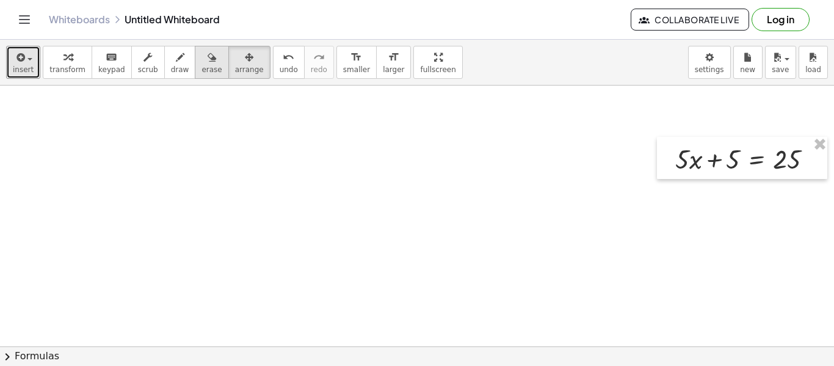
click at [206, 57] on div "button" at bounding box center [212, 56] width 20 height 15
drag, startPoint x: 572, startPoint y: 178, endPoint x: 685, endPoint y: 162, distance: 114.1
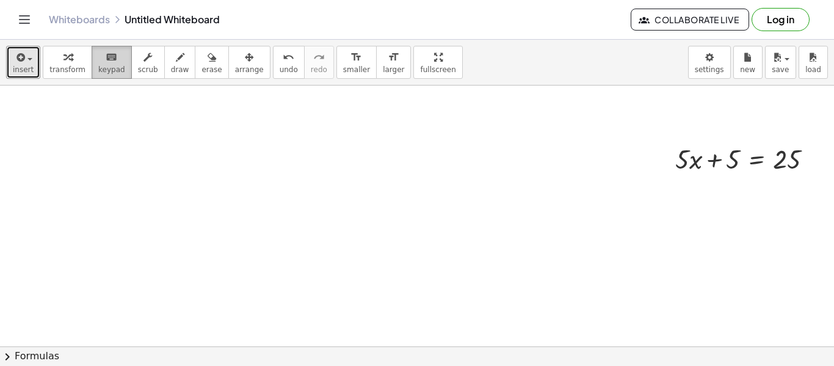
click at [101, 67] on span "keypad" at bounding box center [111, 69] width 27 height 9
click at [32, 23] on button "Toggle navigation" at bounding box center [25, 20] width 20 height 20
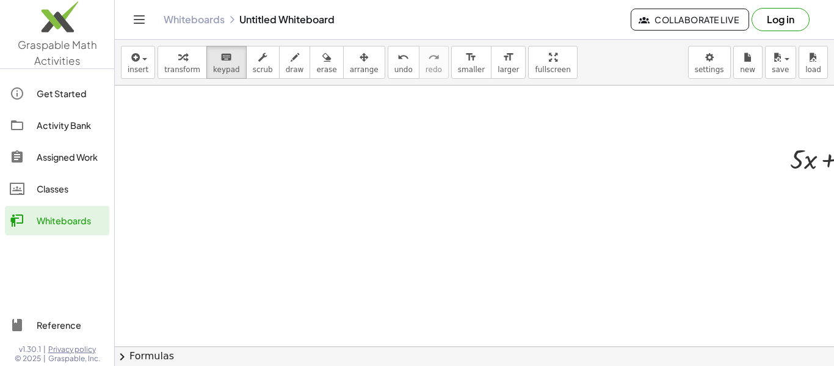
click at [140, 14] on icon "Toggle navigation" at bounding box center [139, 19] width 15 height 15
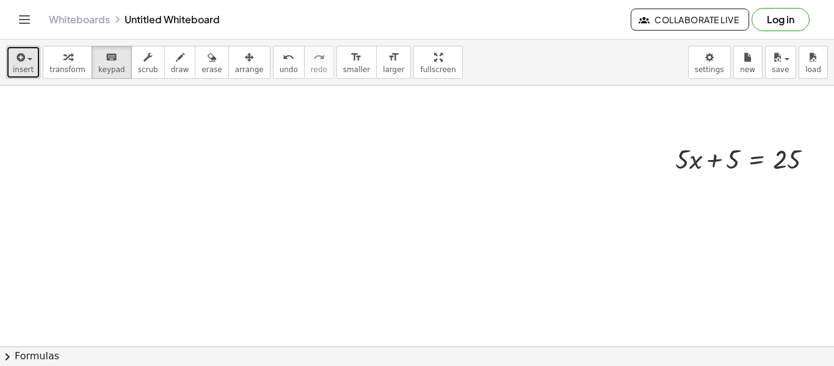
click at [35, 60] on button "insert" at bounding box center [23, 62] width 34 height 33
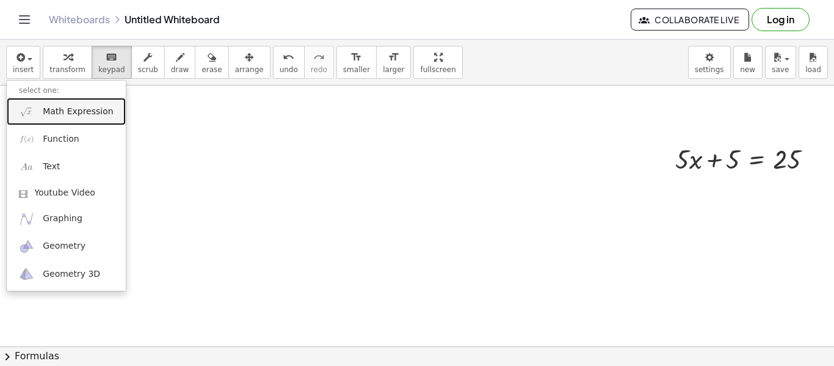
click at [96, 103] on link "Math Expression" at bounding box center [66, 111] width 119 height 27
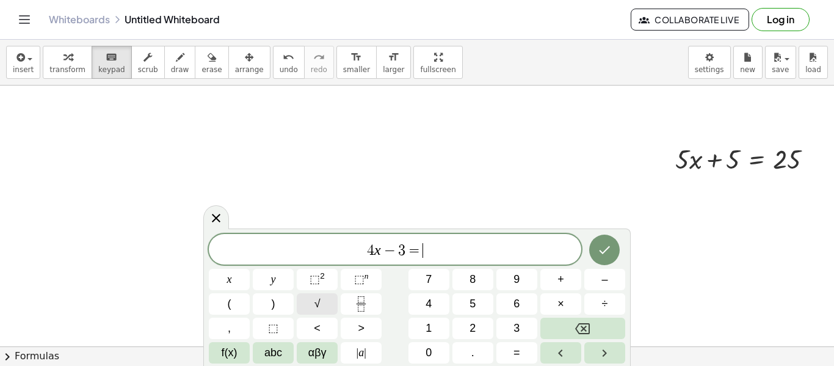
scroll to position [4, 0]
click at [606, 250] on icon "Done" at bounding box center [605, 250] width 11 height 8
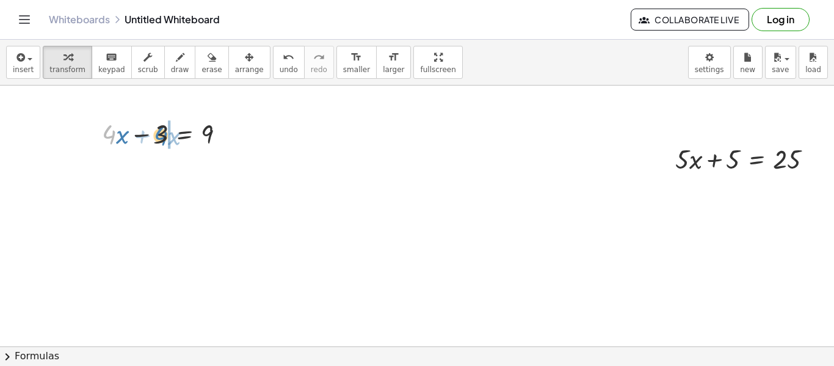
drag, startPoint x: 112, startPoint y: 133, endPoint x: 163, endPoint y: 133, distance: 51.3
click at [163, 133] on div at bounding box center [168, 133] width 145 height 36
drag, startPoint x: 109, startPoint y: 136, endPoint x: 164, endPoint y: 131, distance: 55.2
click at [164, 131] on div at bounding box center [168, 133] width 145 height 36
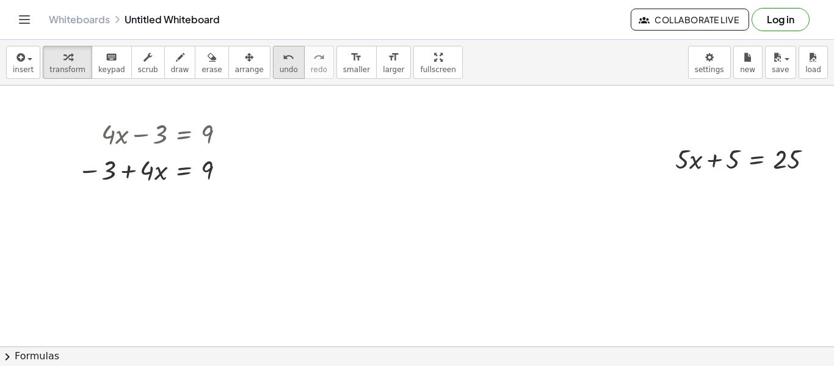
click at [282, 65] on button "undo undo" at bounding box center [289, 62] width 32 height 33
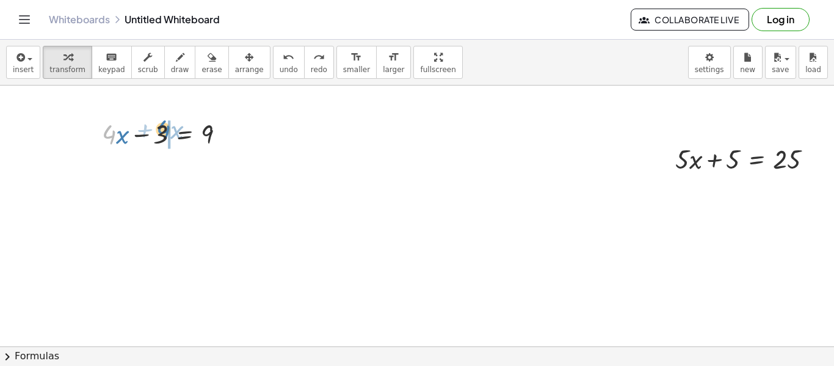
drag, startPoint x: 109, startPoint y: 134, endPoint x: 164, endPoint y: 129, distance: 54.6
click at [164, 129] on div at bounding box center [168, 133] width 145 height 36
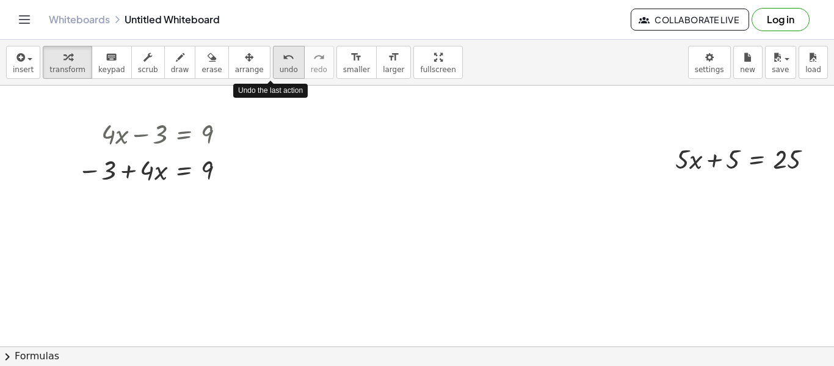
click at [283, 61] on icon "undo" at bounding box center [289, 57] width 12 height 15
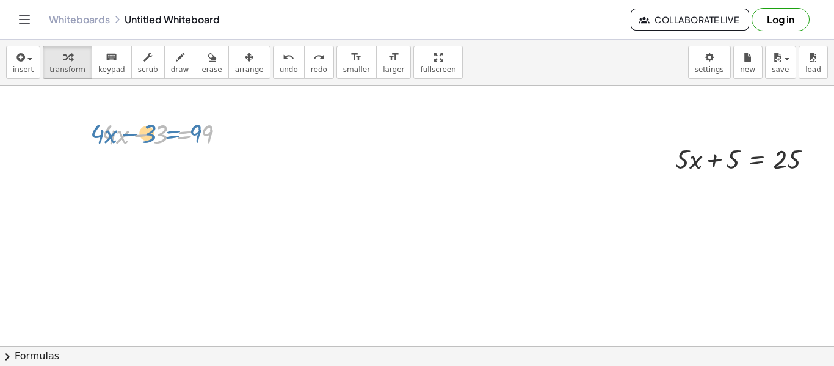
click at [167, 133] on div at bounding box center [168, 133] width 145 height 36
drag, startPoint x: 162, startPoint y: 133, endPoint x: 115, endPoint y: 133, distance: 47.0
click at [115, 133] on div at bounding box center [168, 133] width 145 height 36
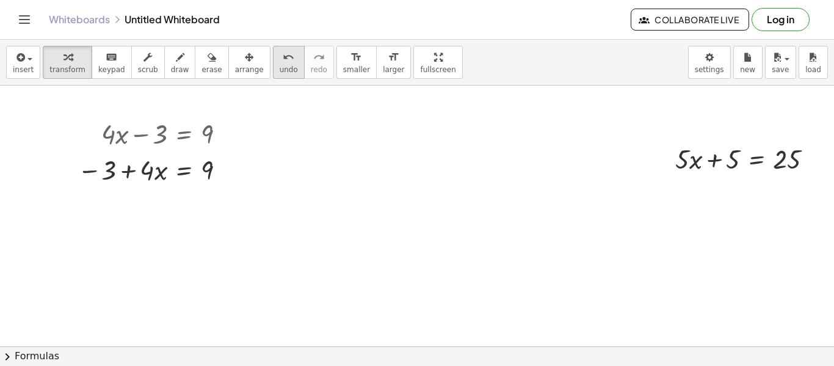
click at [283, 52] on icon "undo" at bounding box center [289, 57] width 12 height 15
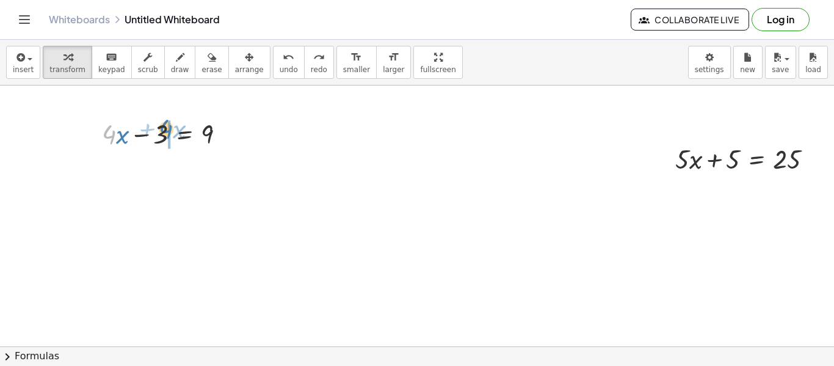
drag, startPoint x: 108, startPoint y: 140, endPoint x: 164, endPoint y: 135, distance: 55.8
click at [164, 135] on div at bounding box center [168, 133] width 145 height 36
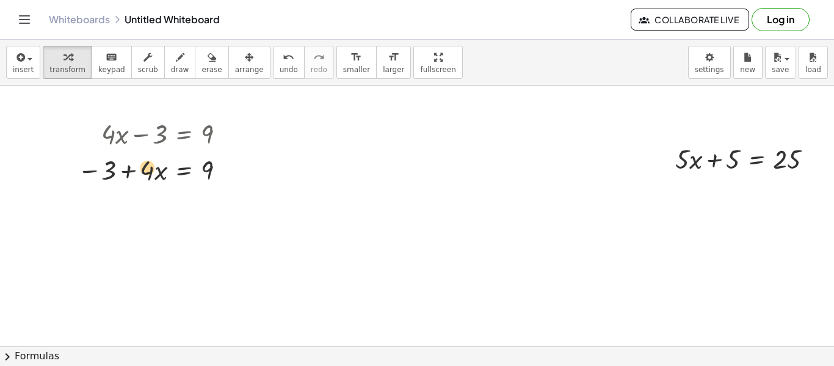
drag, startPoint x: 112, startPoint y: 169, endPoint x: 151, endPoint y: 168, distance: 38.5
click at [151, 168] on div at bounding box center [155, 169] width 169 height 36
drag, startPoint x: 148, startPoint y: 168, endPoint x: 112, endPoint y: 167, distance: 36.0
click at [112, 167] on div at bounding box center [155, 169] width 169 height 36
drag, startPoint x: 111, startPoint y: 169, endPoint x: 153, endPoint y: 169, distance: 42.1
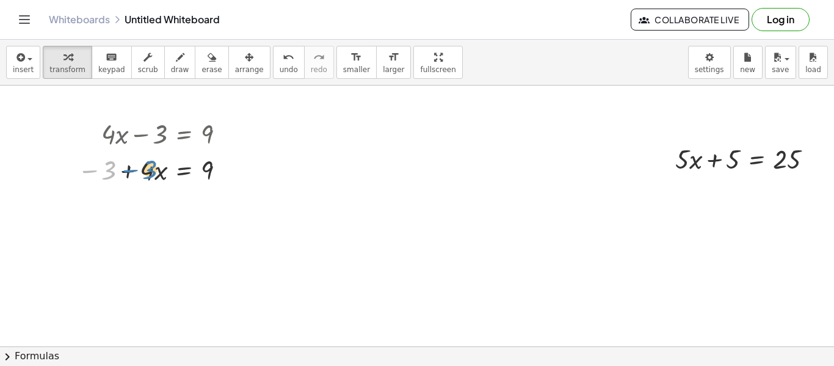
click at [153, 169] on div at bounding box center [155, 169] width 169 height 36
drag, startPoint x: 207, startPoint y: 168, endPoint x: 145, endPoint y: 177, distance: 62.4
click at [145, 177] on div at bounding box center [155, 169] width 169 height 36
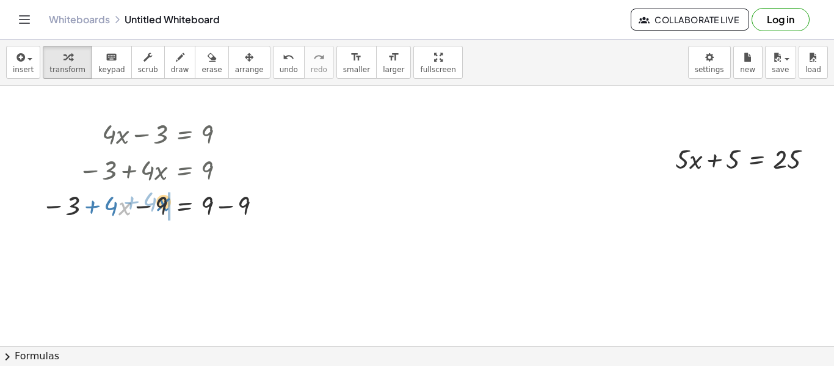
drag, startPoint x: 119, startPoint y: 207, endPoint x: 160, endPoint y: 203, distance: 41.1
click at [160, 203] on div at bounding box center [154, 204] width 238 height 36
